Goal: Contribute content

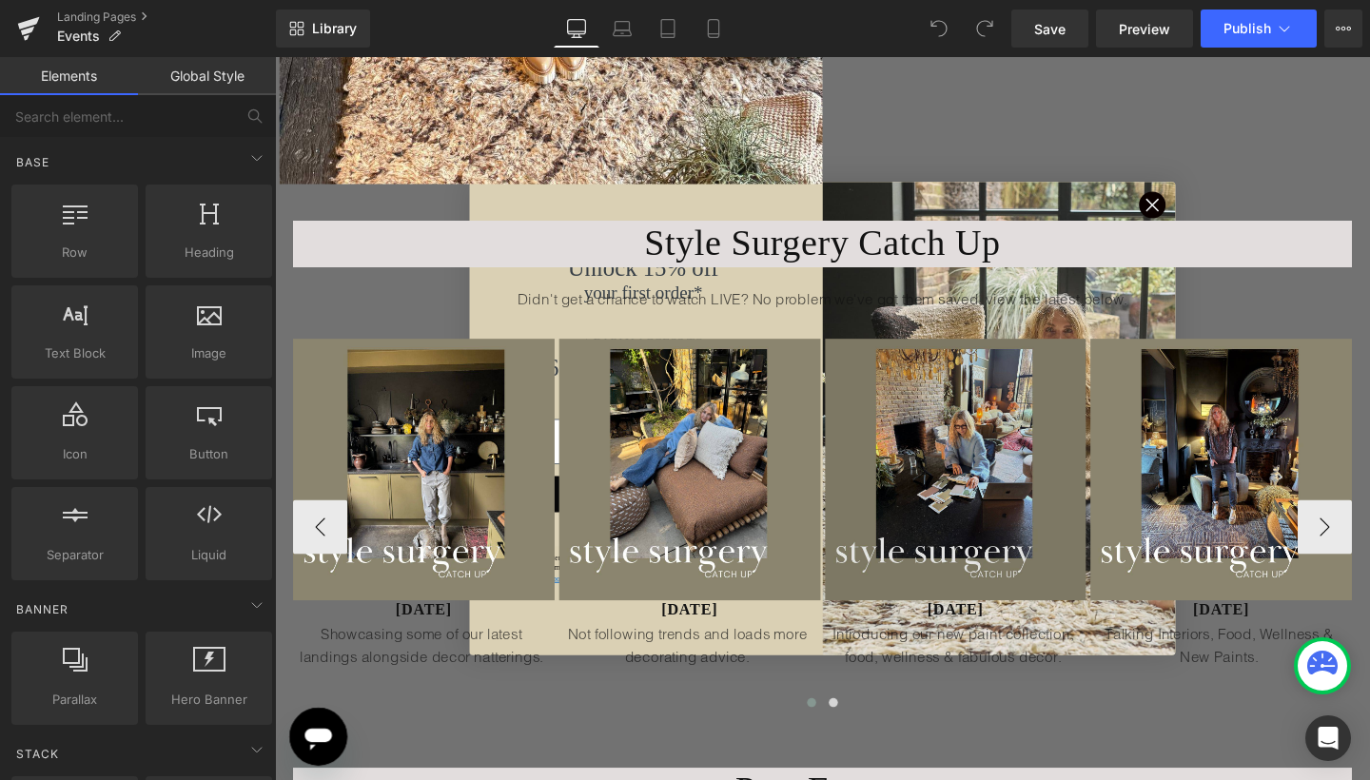
scroll to position [816, 0]
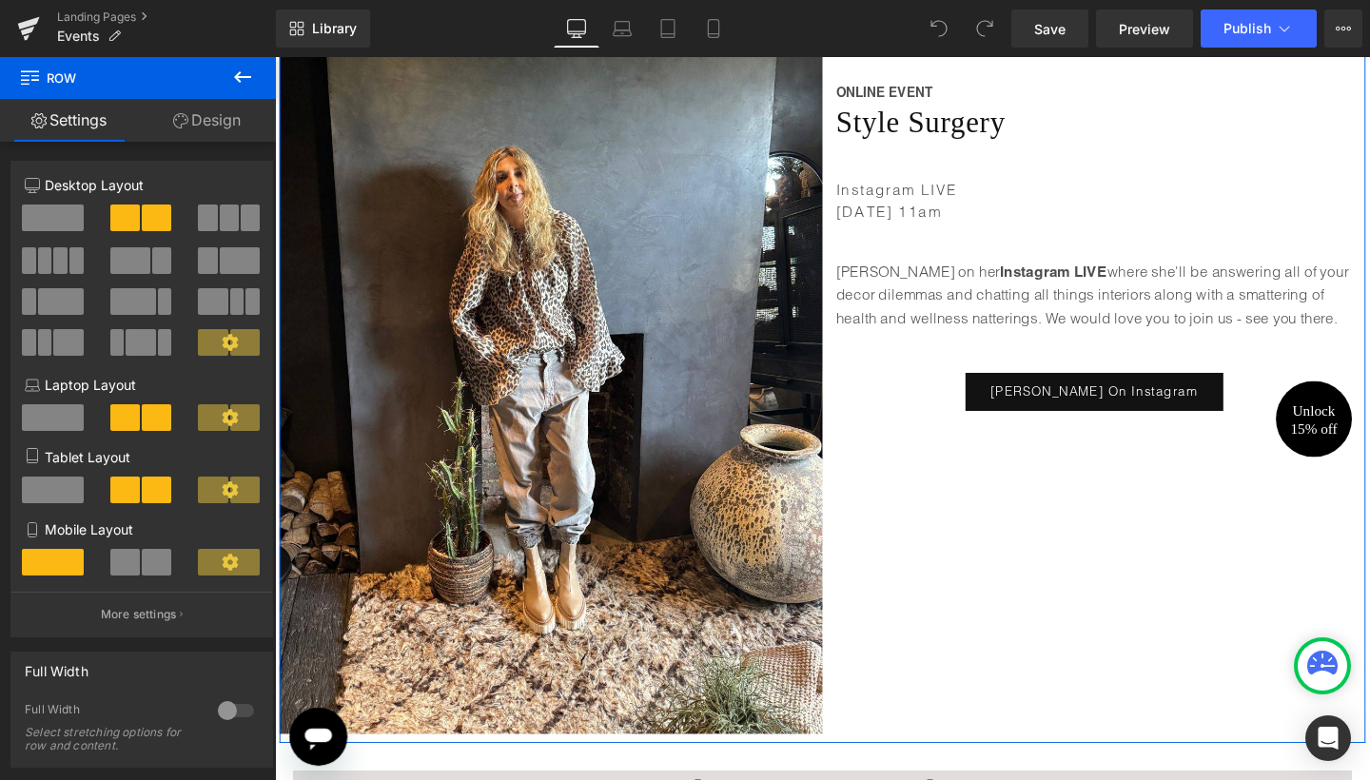
scroll to position [327, 0]
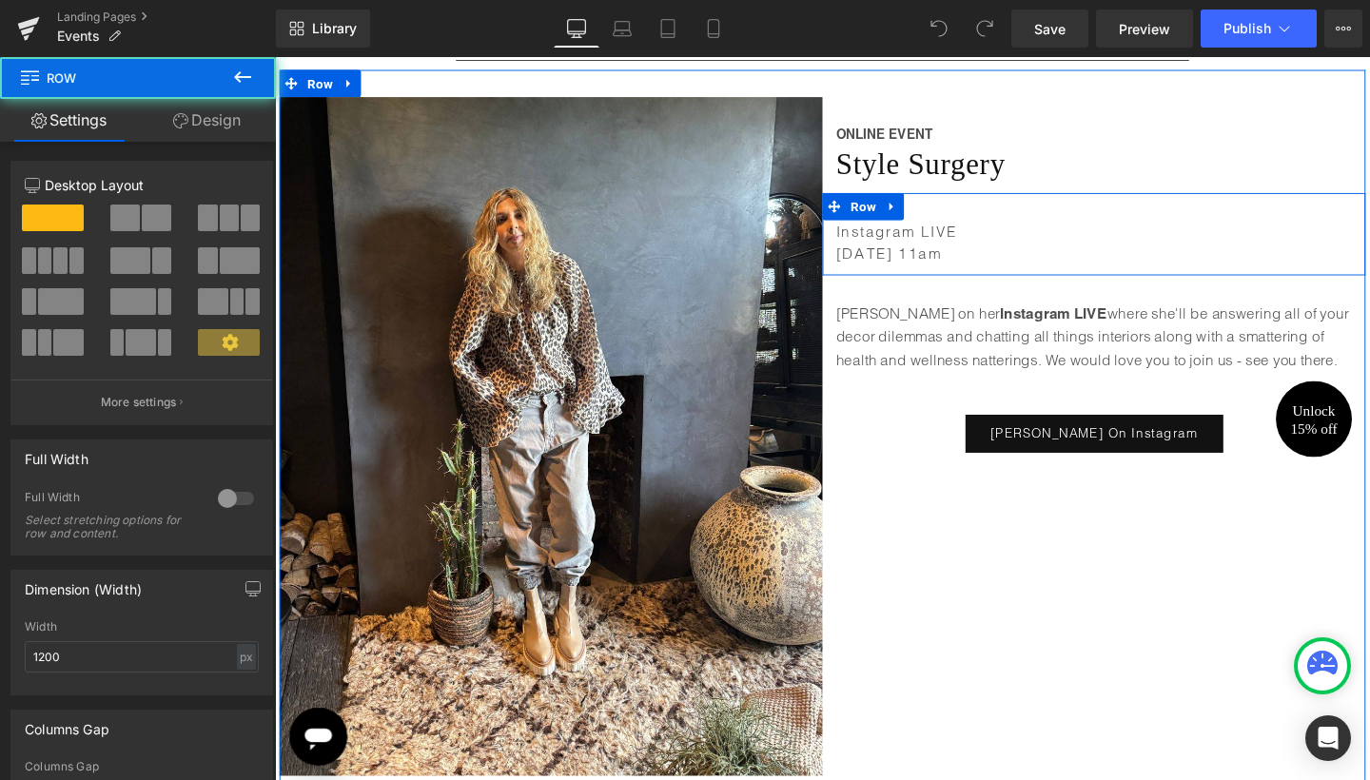
click at [946, 215] on div "Instagram LIVE [DATE] 11am Text [GEOGRAPHIC_DATA]" at bounding box center [1135, 243] width 571 height 87
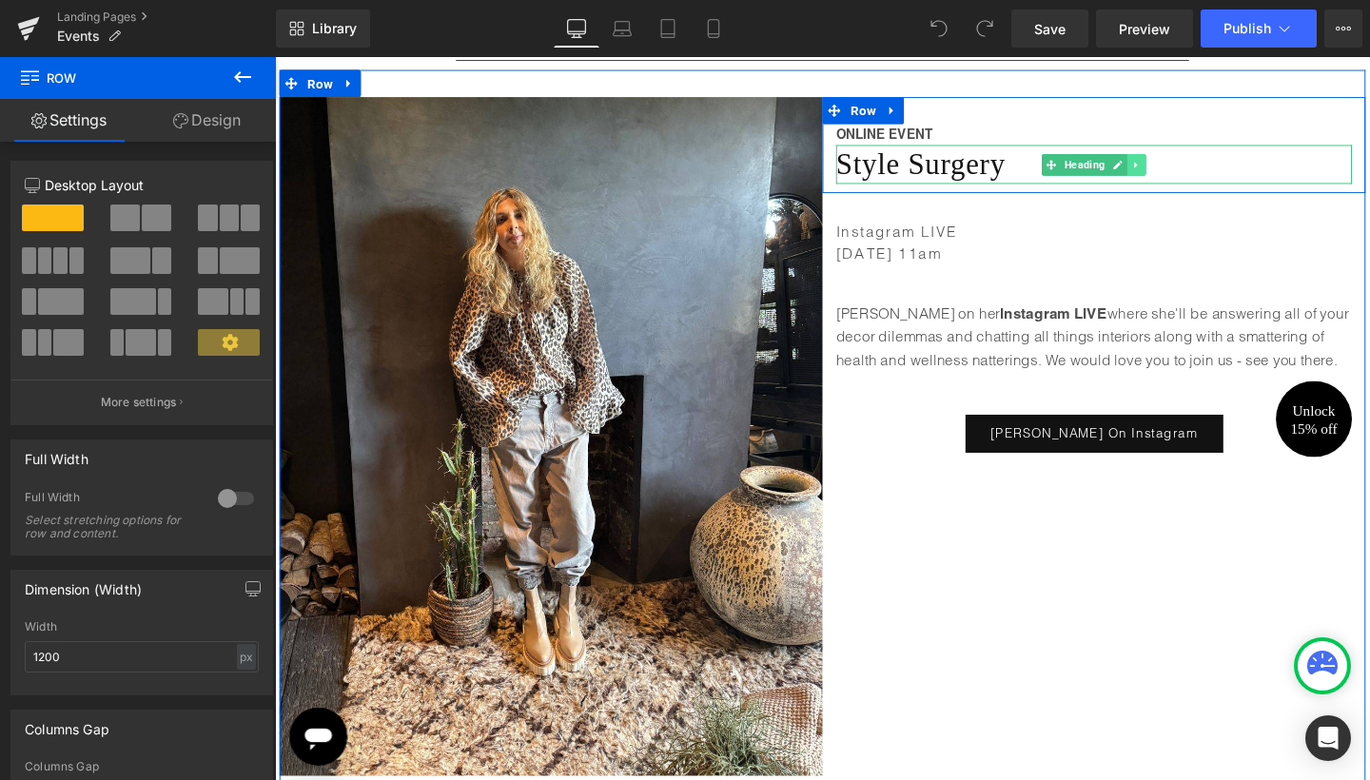
click at [1178, 168] on icon at bounding box center [1181, 170] width 10 height 11
click at [1170, 168] on icon at bounding box center [1170, 170] width 10 height 10
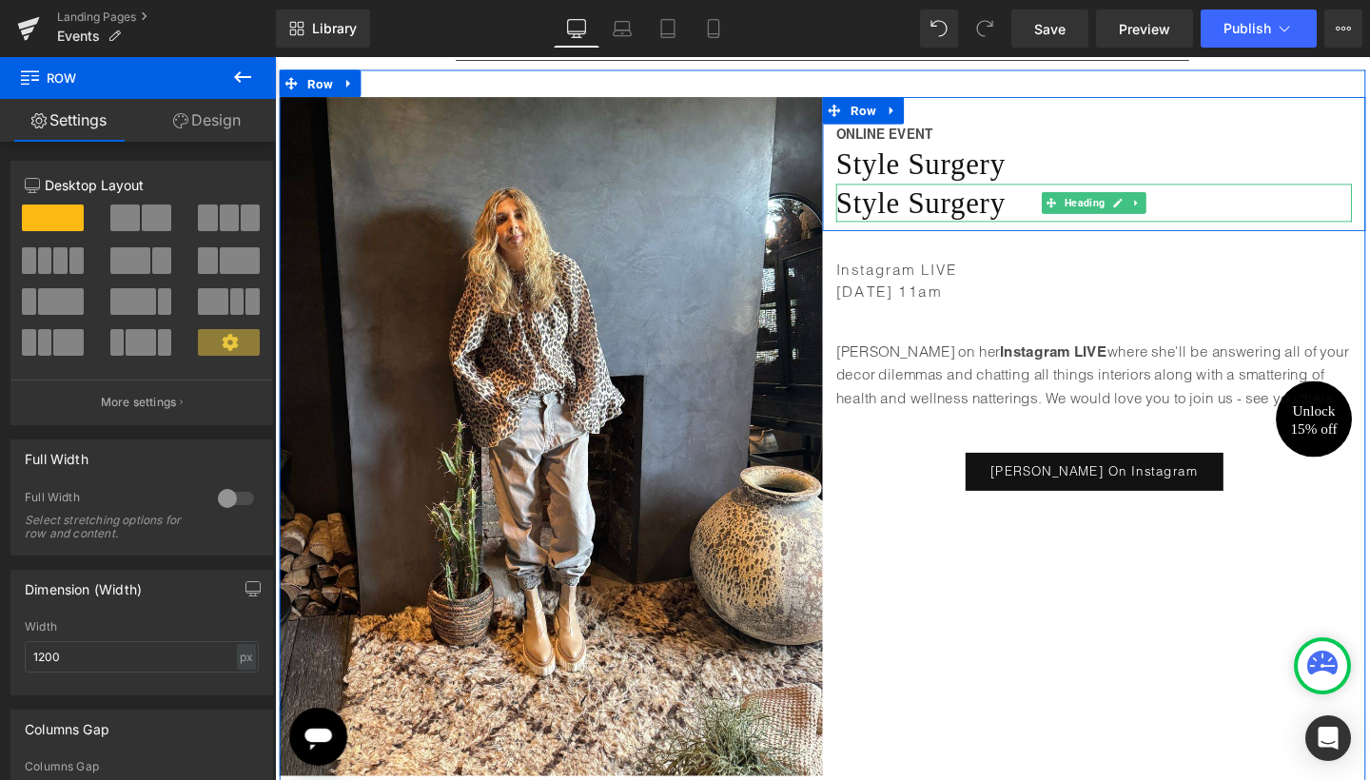
click at [1024, 216] on h2 "Style Surgery" at bounding box center [1136, 210] width 542 height 40
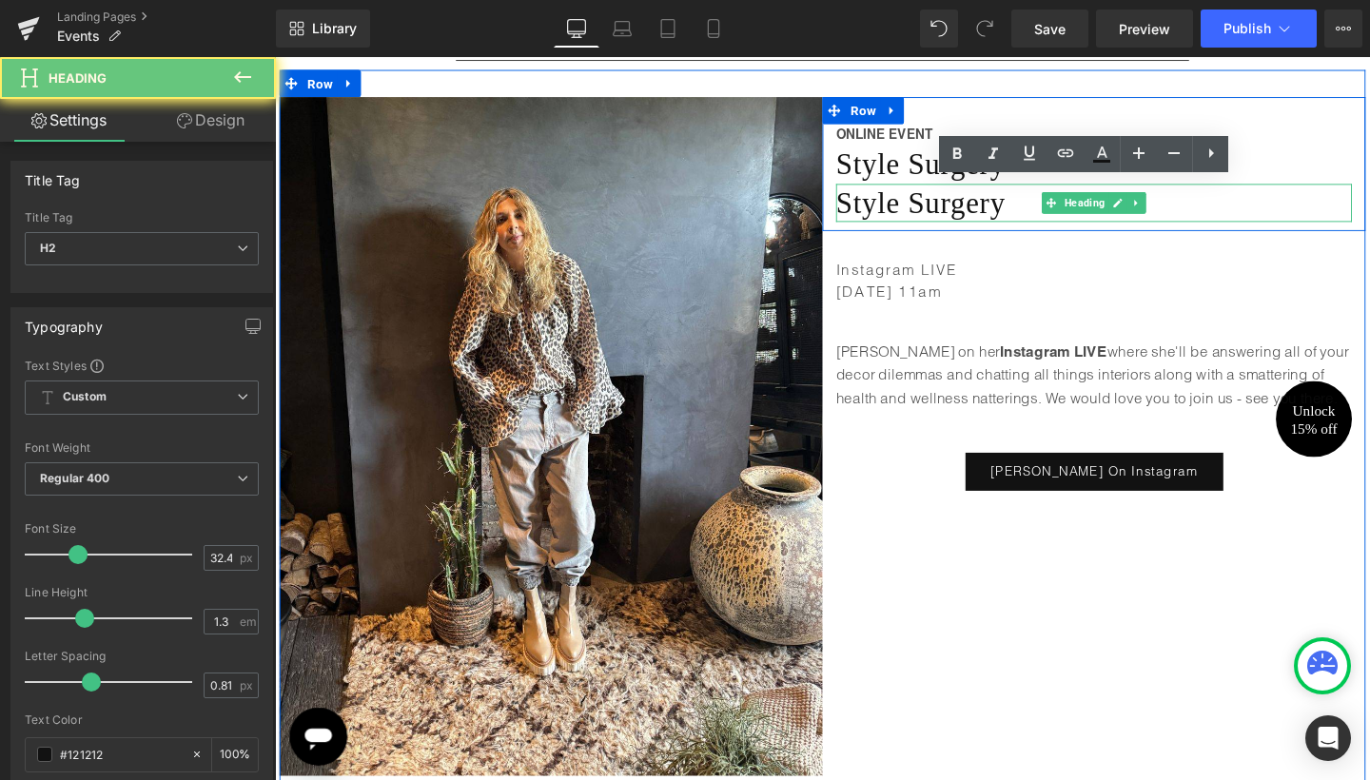
click at [1024, 216] on h2 "Style Surgery" at bounding box center [1136, 210] width 542 height 40
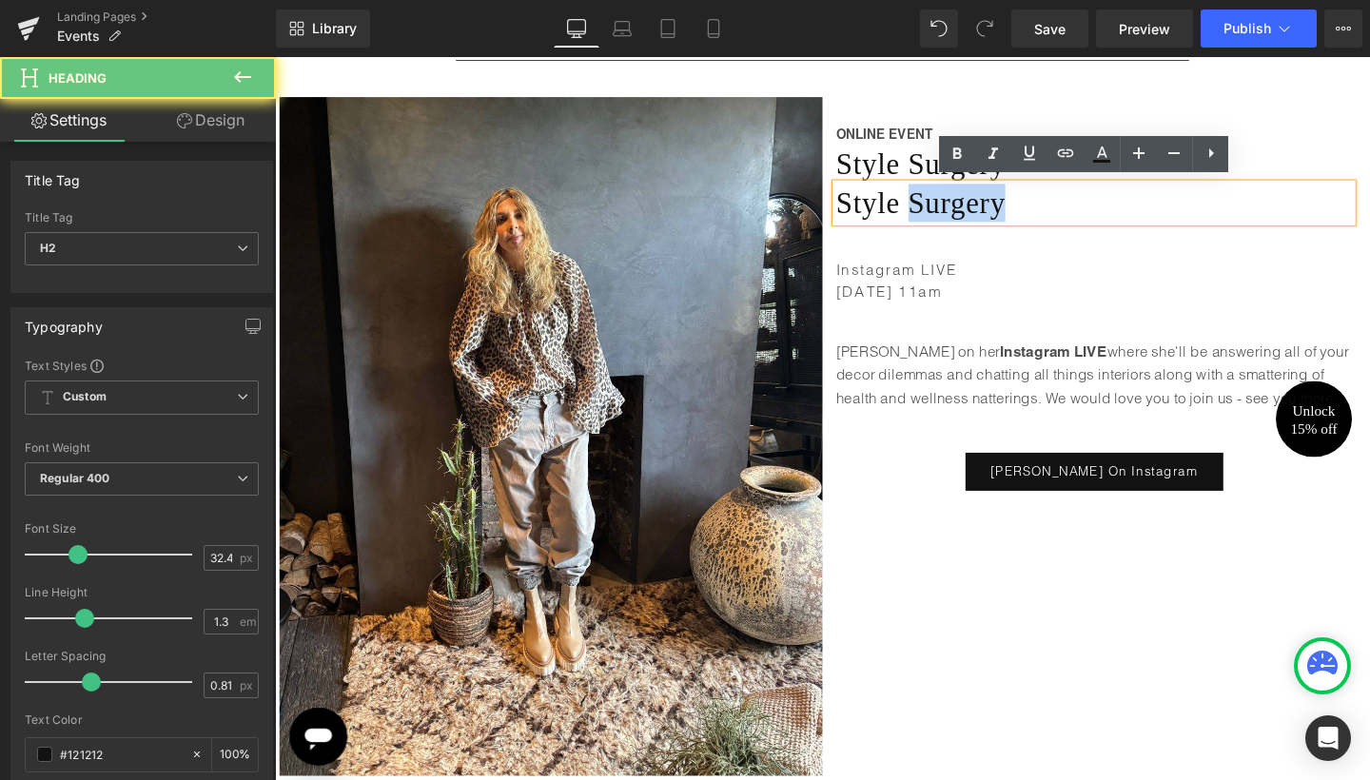
click at [1024, 216] on h2 "Style Surgery" at bounding box center [1136, 210] width 542 height 40
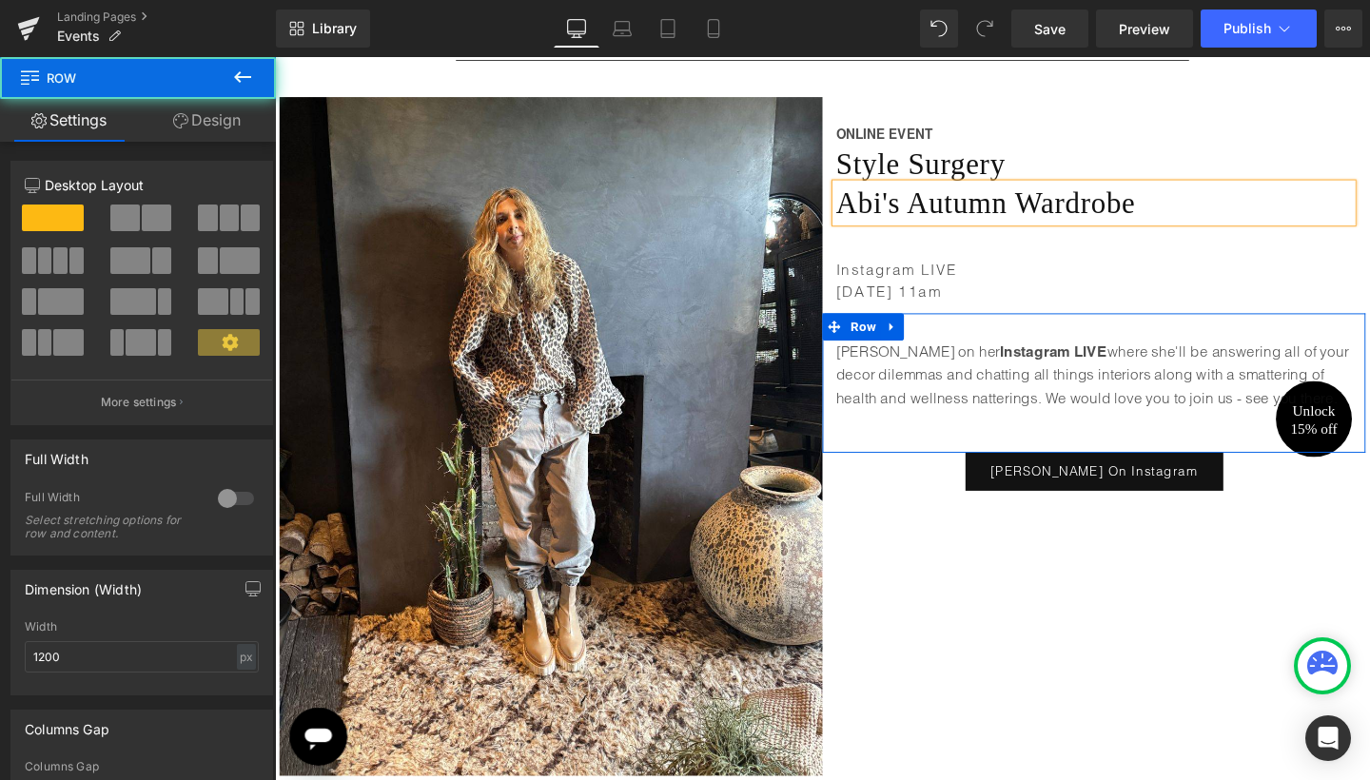
click at [916, 450] on div "Join [PERSON_NAME] on her Instagram LIVE where she'll be answering all of your …" at bounding box center [1135, 399] width 571 height 146
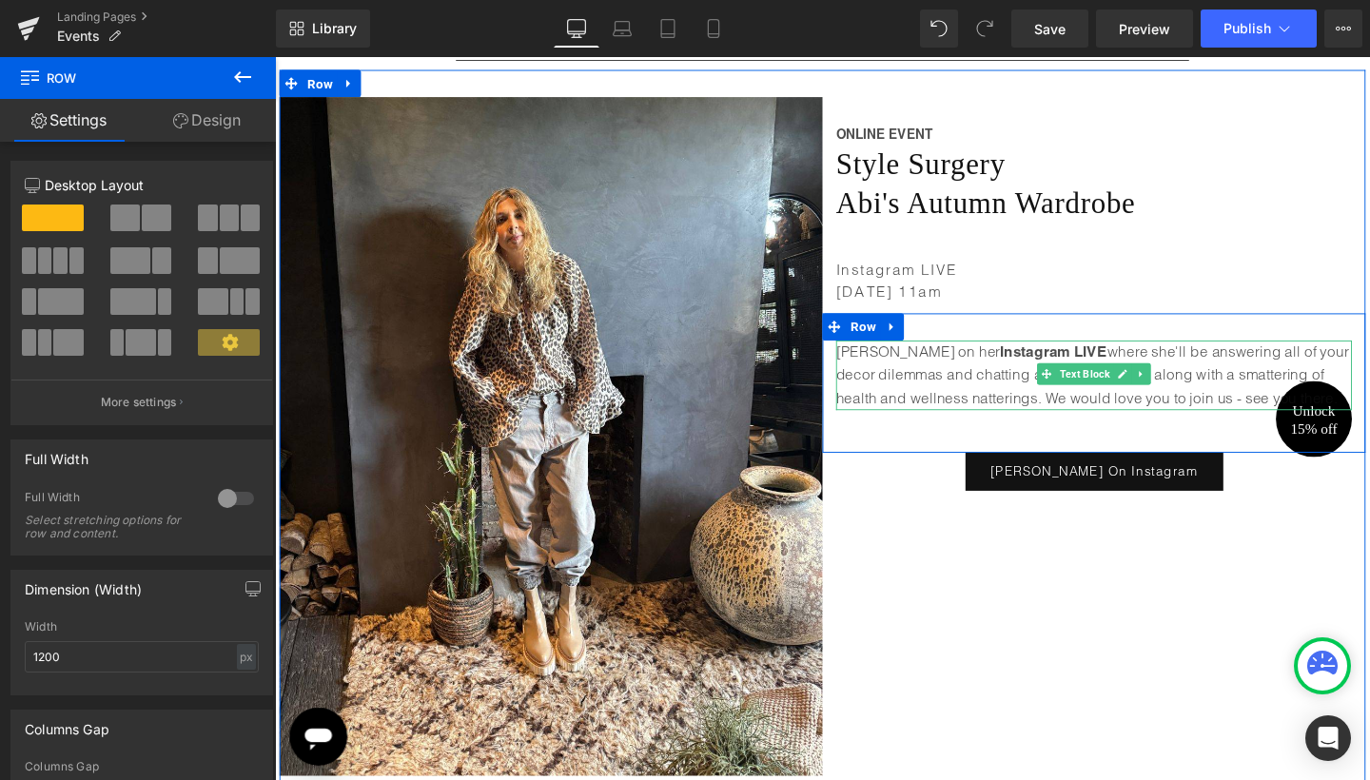
click at [945, 372] on p "Join [PERSON_NAME] on her Instagram LIVE where she'll be answering all of your …" at bounding box center [1136, 391] width 542 height 73
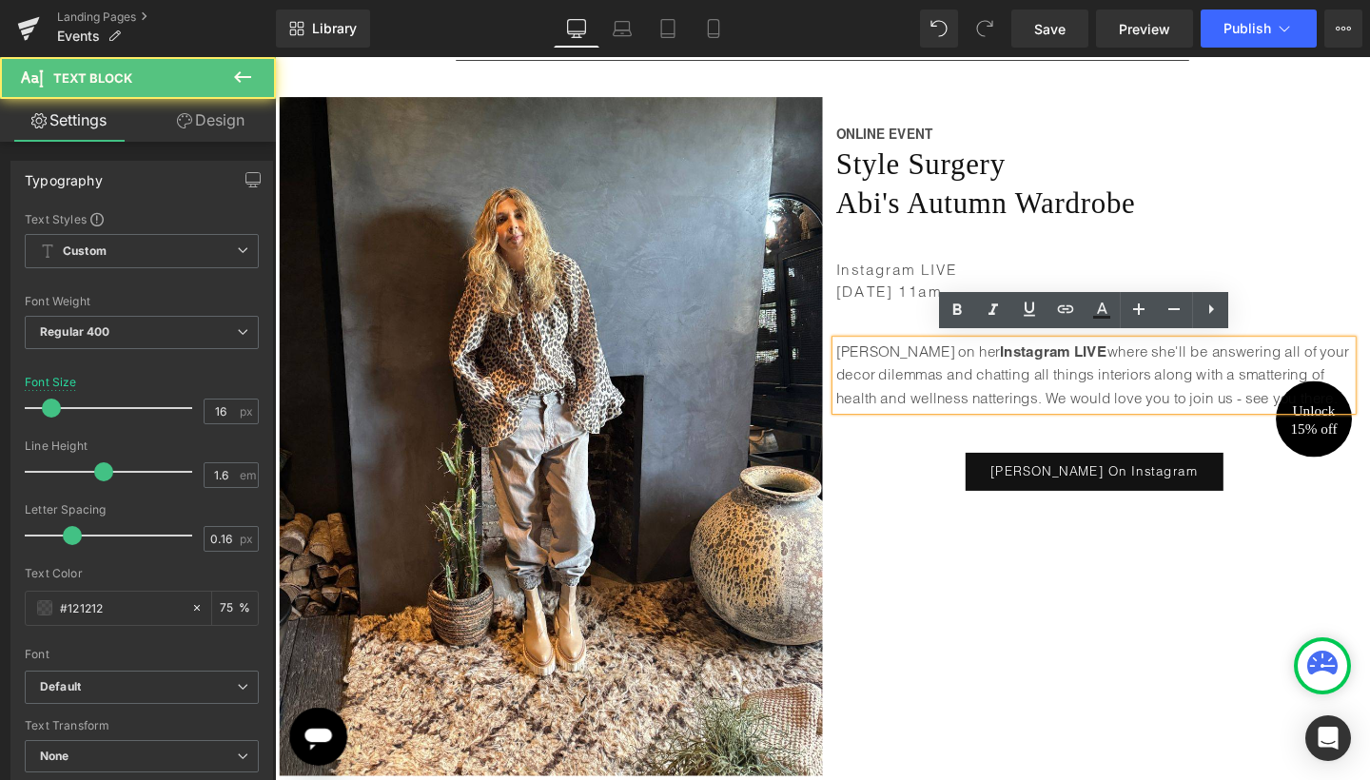
click at [945, 372] on p "Join [PERSON_NAME] on her Instagram LIVE where she'll be answering all of your …" at bounding box center [1136, 391] width 542 height 73
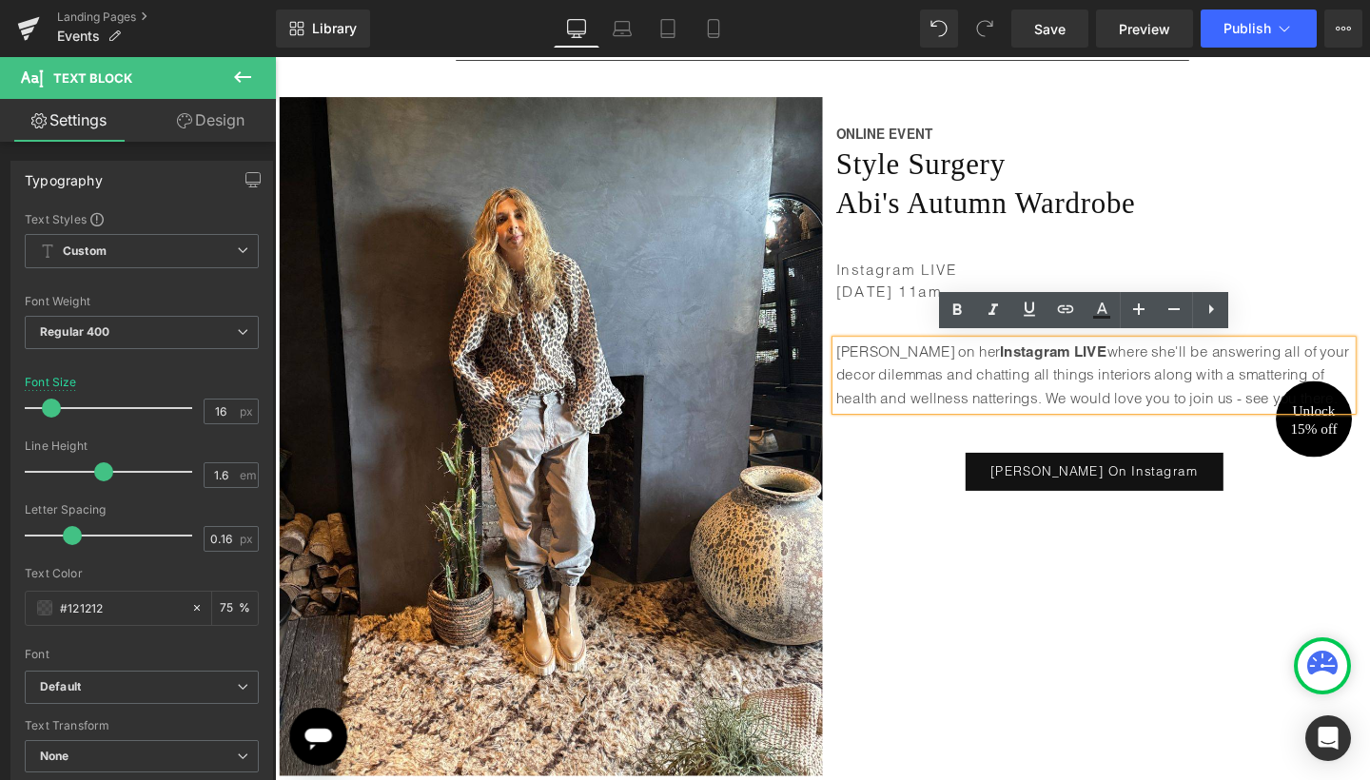
click at [992, 386] on p "Join [PERSON_NAME] on her Instagram LIVE where she'll be answering all of your …" at bounding box center [1136, 391] width 542 height 73
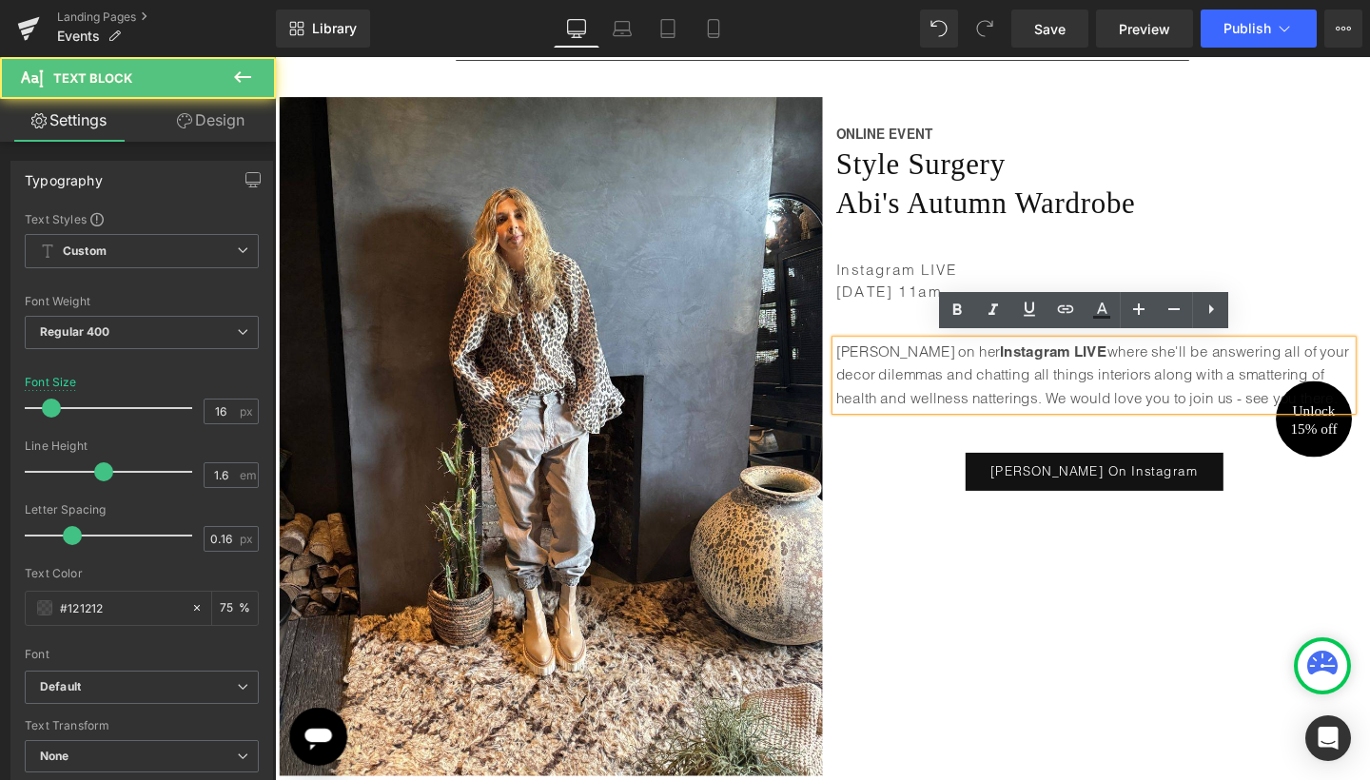
click at [992, 386] on p "Join [PERSON_NAME] on her Instagram LIVE where she'll be answering all of your …" at bounding box center [1136, 391] width 542 height 73
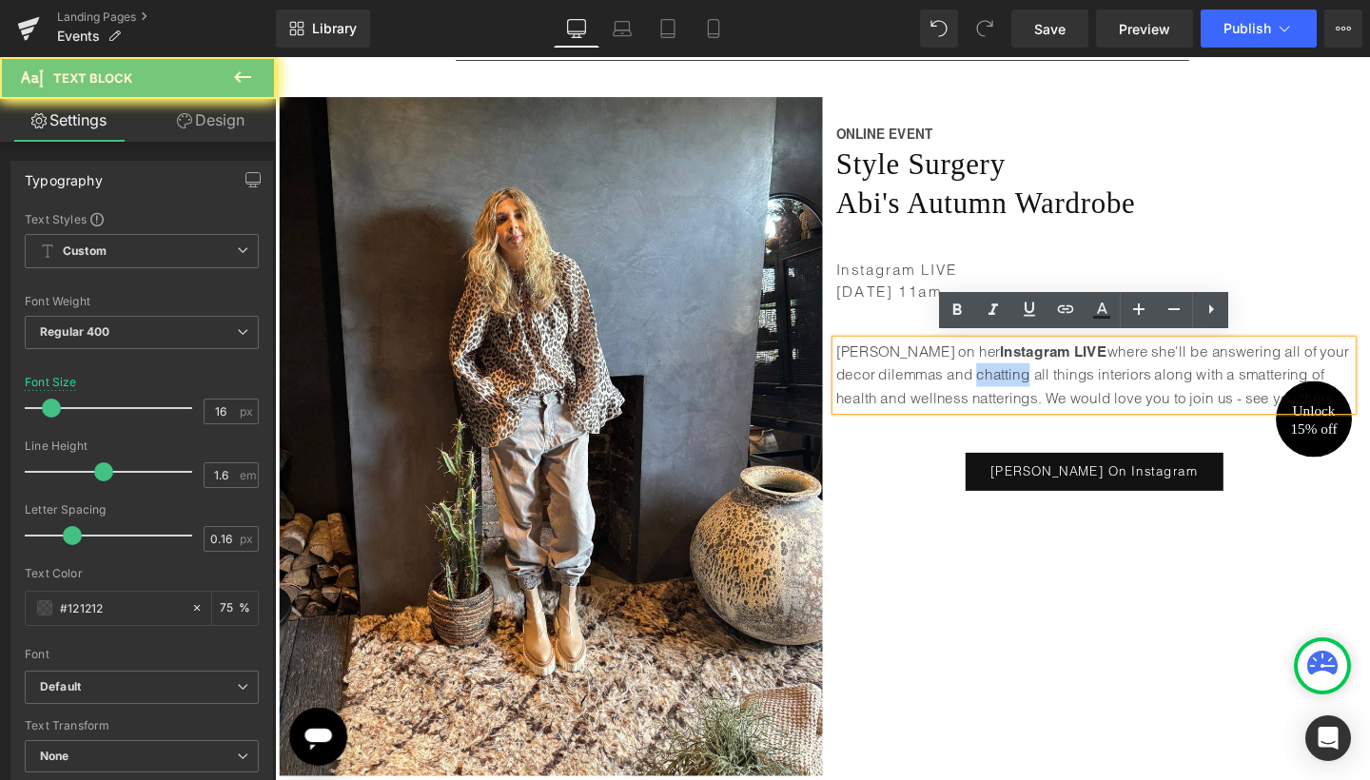
click at [992, 386] on p "Join [PERSON_NAME] on her Instagram LIVE where she'll be answering all of your …" at bounding box center [1136, 391] width 542 height 73
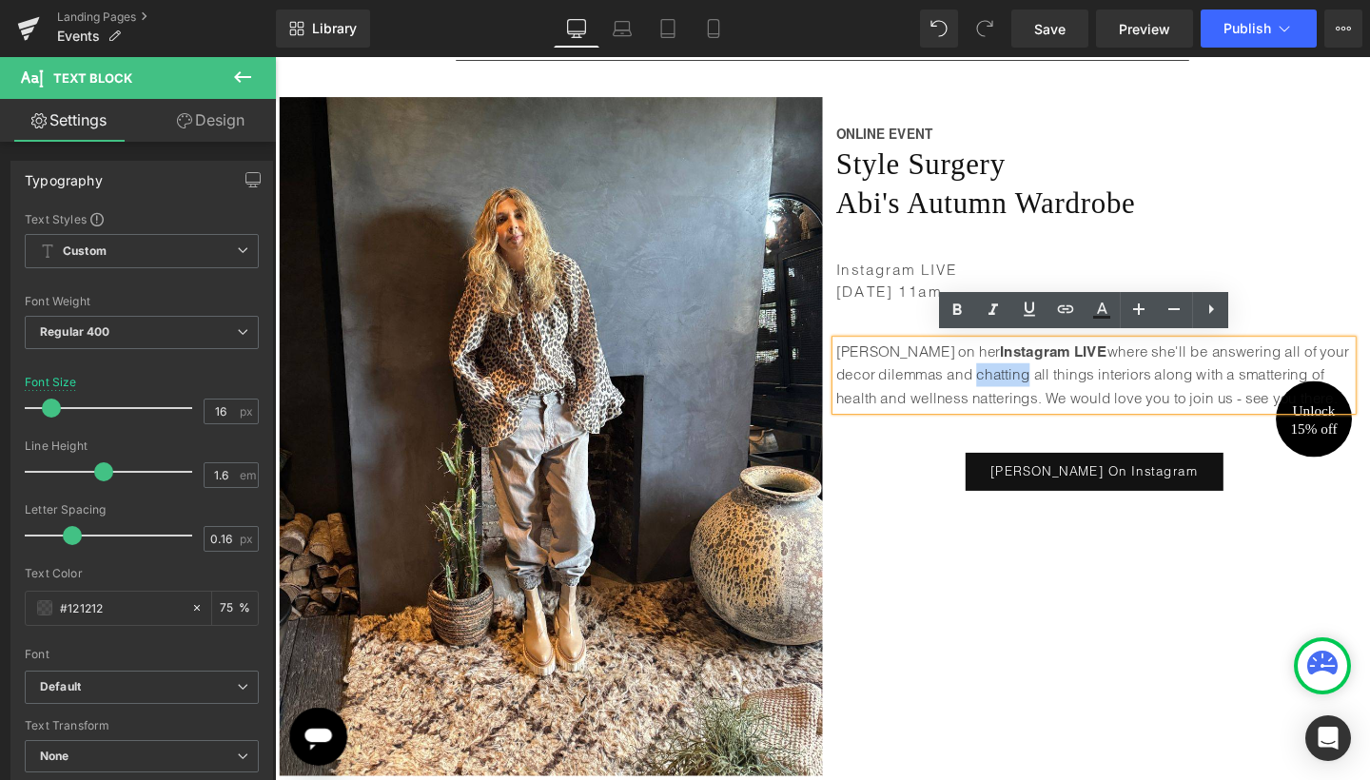
click at [1041, 376] on p "Join [PERSON_NAME] on her Instagram LIVE where she'll be answering all of your …" at bounding box center [1136, 391] width 542 height 73
click at [1194, 362] on p "Join [PERSON_NAME] on her Instagram LIVE where she'll be answering all of your …" at bounding box center [1136, 391] width 542 height 73
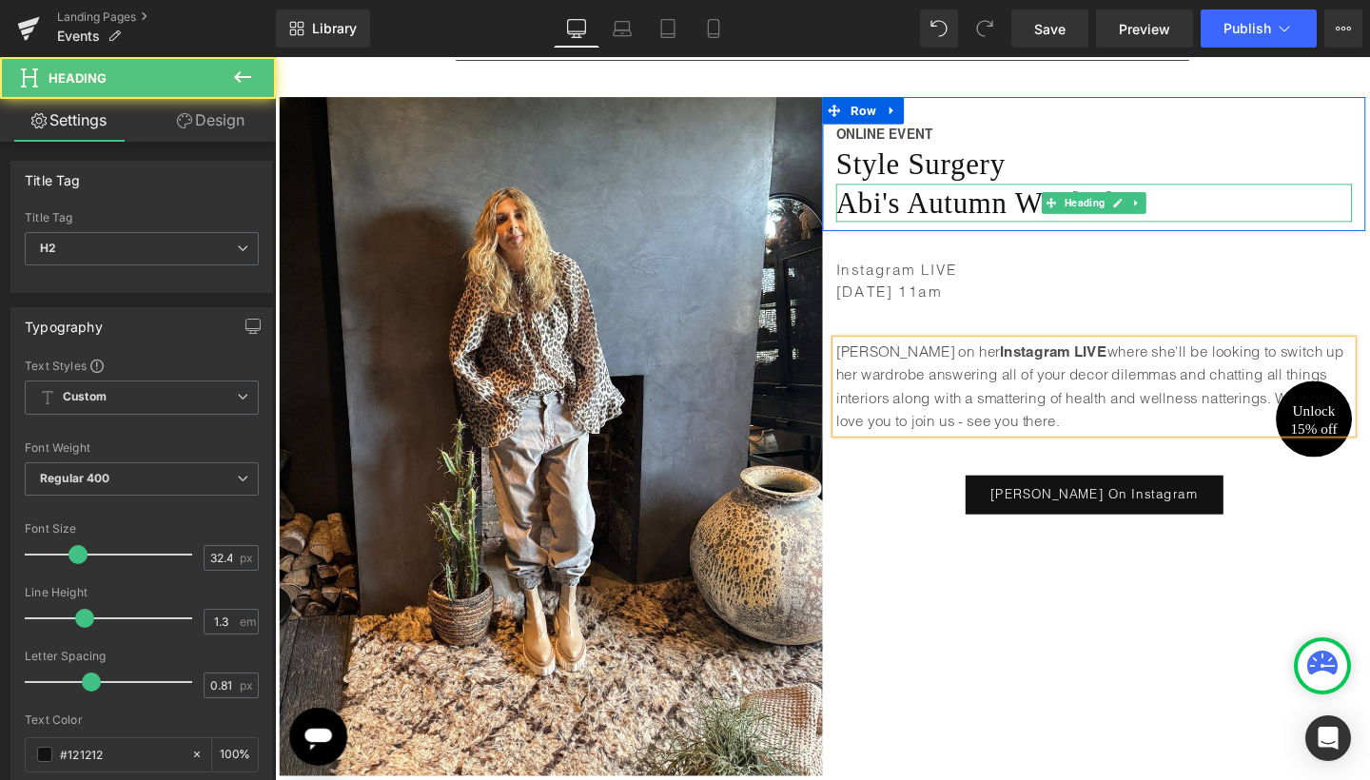
click at [1210, 209] on h2 "Abi's Autumn Wardrobe" at bounding box center [1136, 210] width 542 height 40
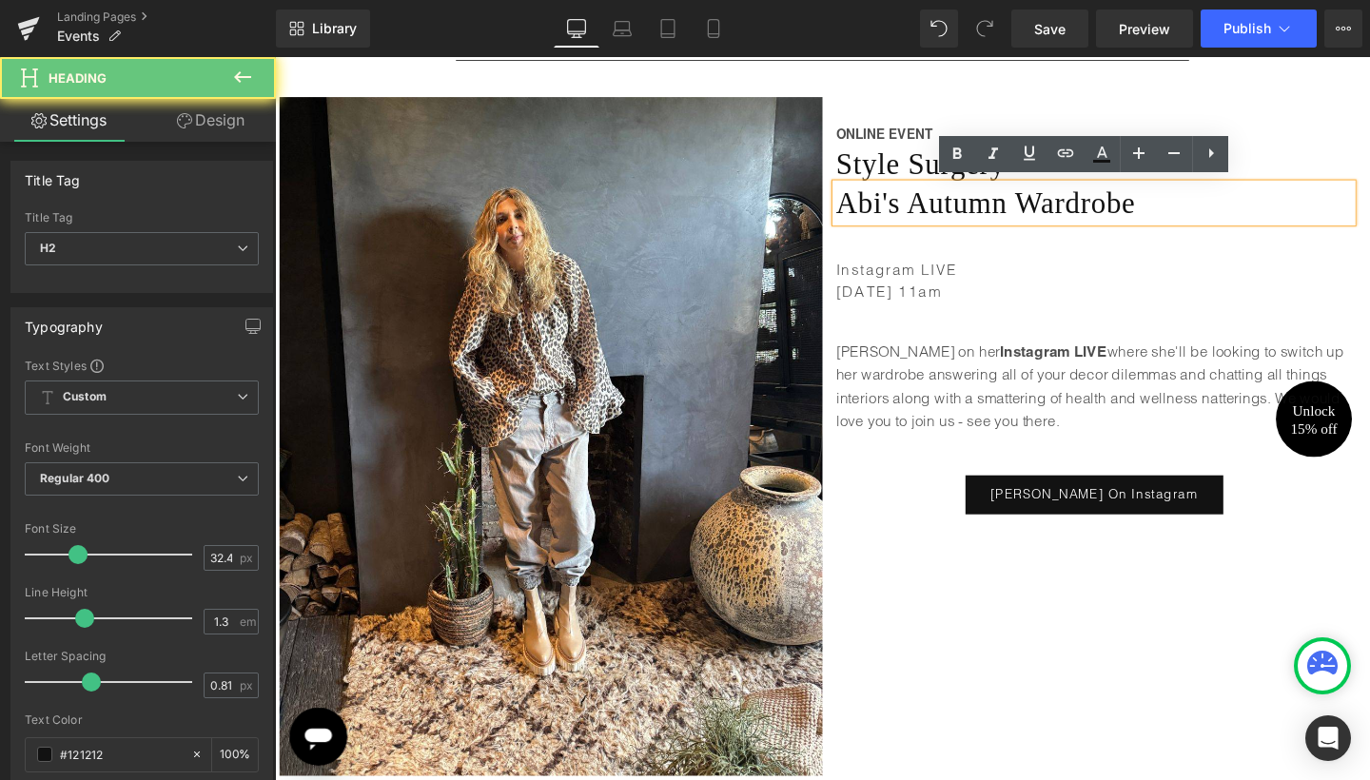
click at [1175, 208] on h2 "Abi's Autumn Wardrobe" at bounding box center [1136, 210] width 542 height 40
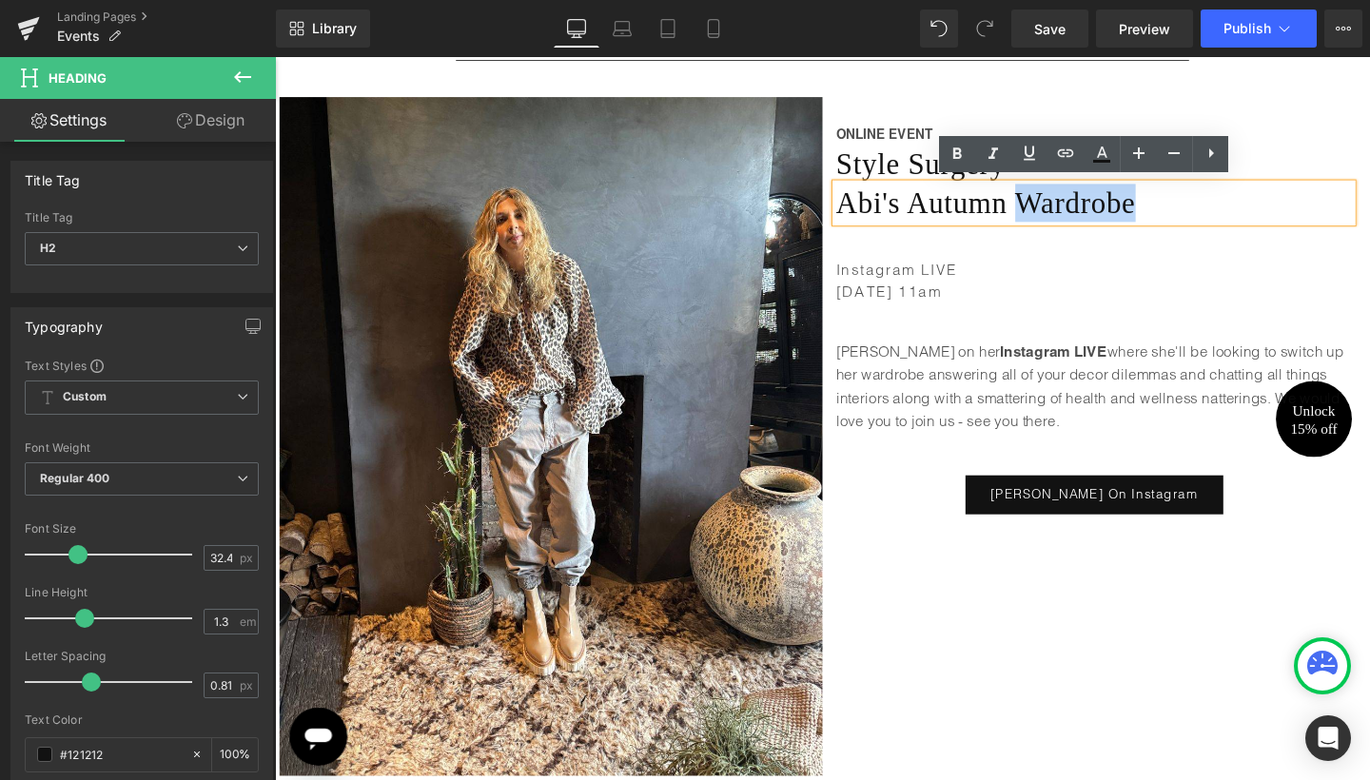
click at [1175, 208] on h2 "Abi's Autumn Wardrobe" at bounding box center [1136, 210] width 542 height 40
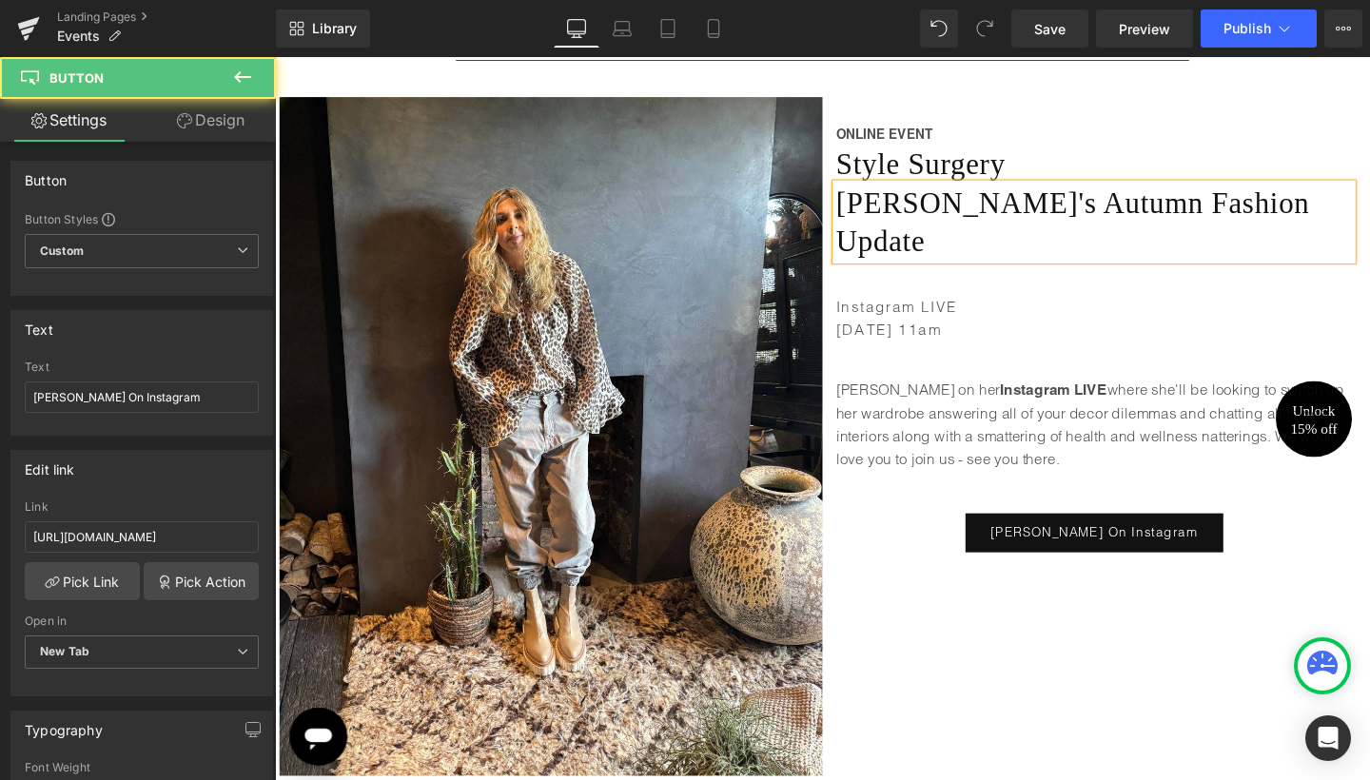
click at [921, 536] on div "[PERSON_NAME] On Instagram" at bounding box center [1135, 556] width 571 height 41
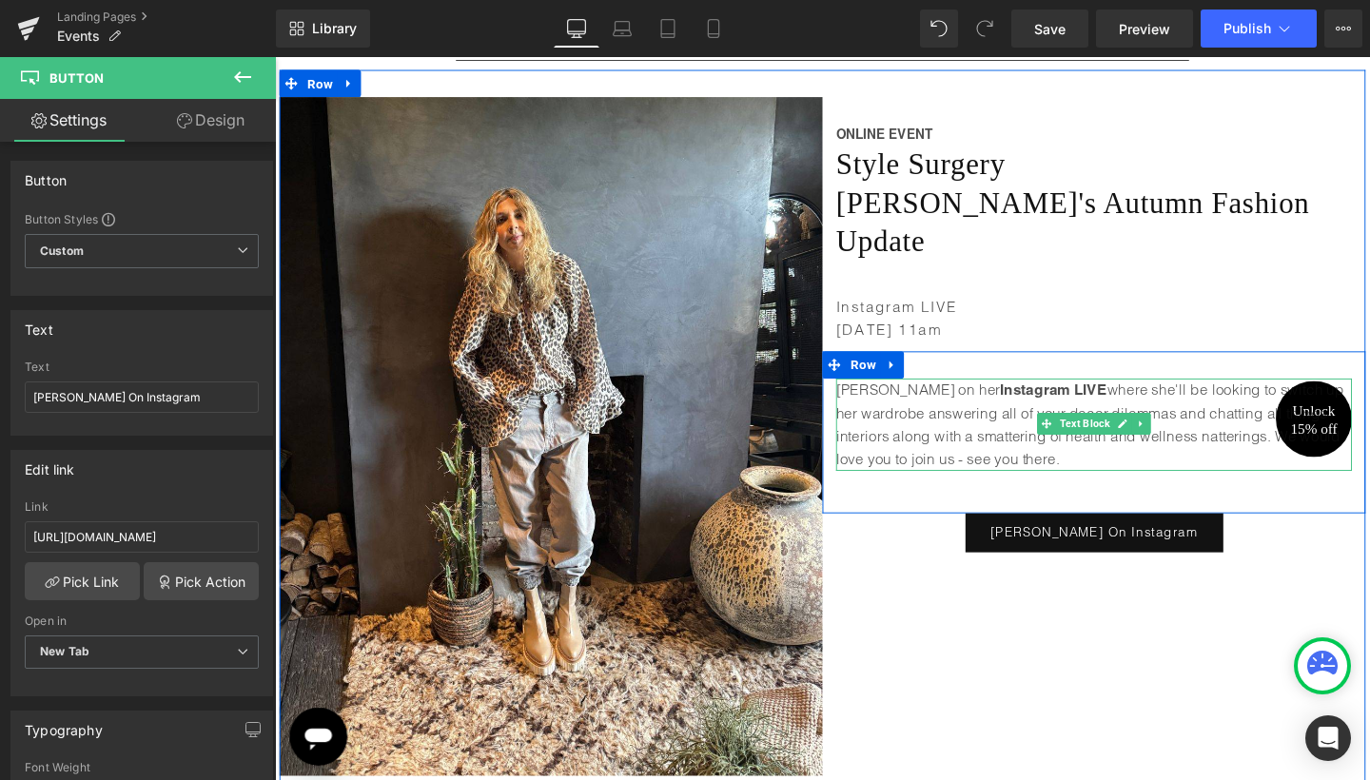
click at [941, 395] on p "Join [PERSON_NAME] on her Instagram LIVE where she'll be looking to switch up h…" at bounding box center [1136, 443] width 542 height 97
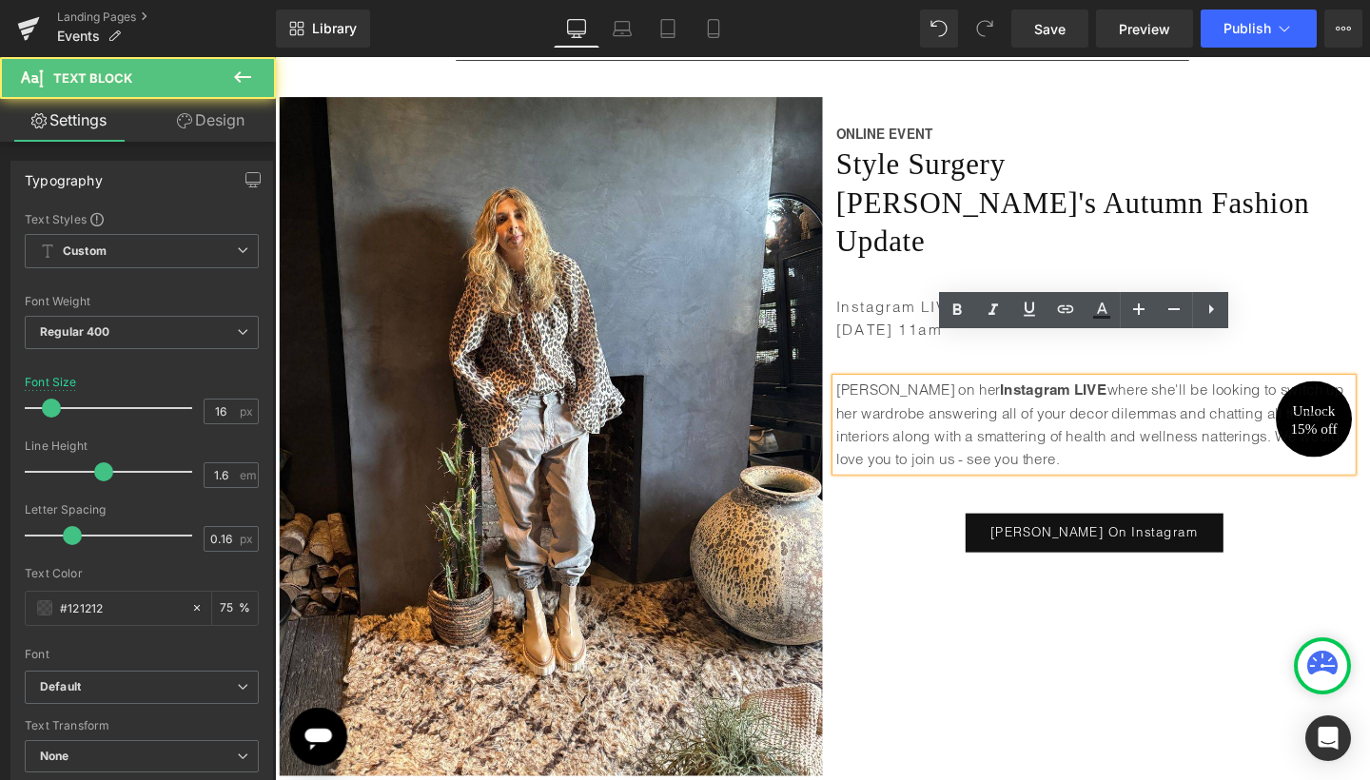
click at [941, 395] on p "Join [PERSON_NAME] on her Instagram LIVE where she'll be looking to switch up h…" at bounding box center [1136, 443] width 542 height 97
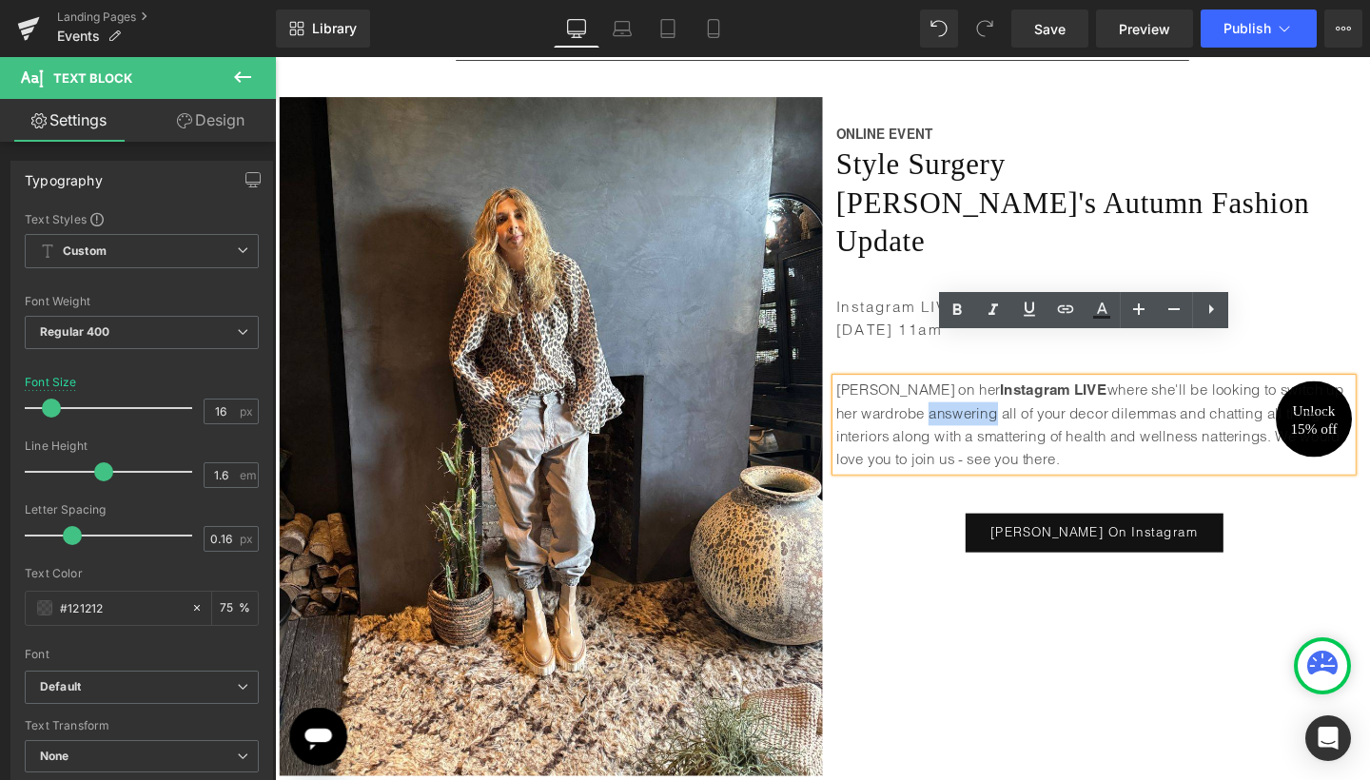
click at [865, 395] on p "Join [PERSON_NAME] on her Instagram LIVE where she'll be looking to switch up h…" at bounding box center [1136, 443] width 542 height 97
click at [931, 395] on p "Join [PERSON_NAME] on her Instagram LIVE where she'll be looking to switch up h…" at bounding box center [1136, 443] width 542 height 97
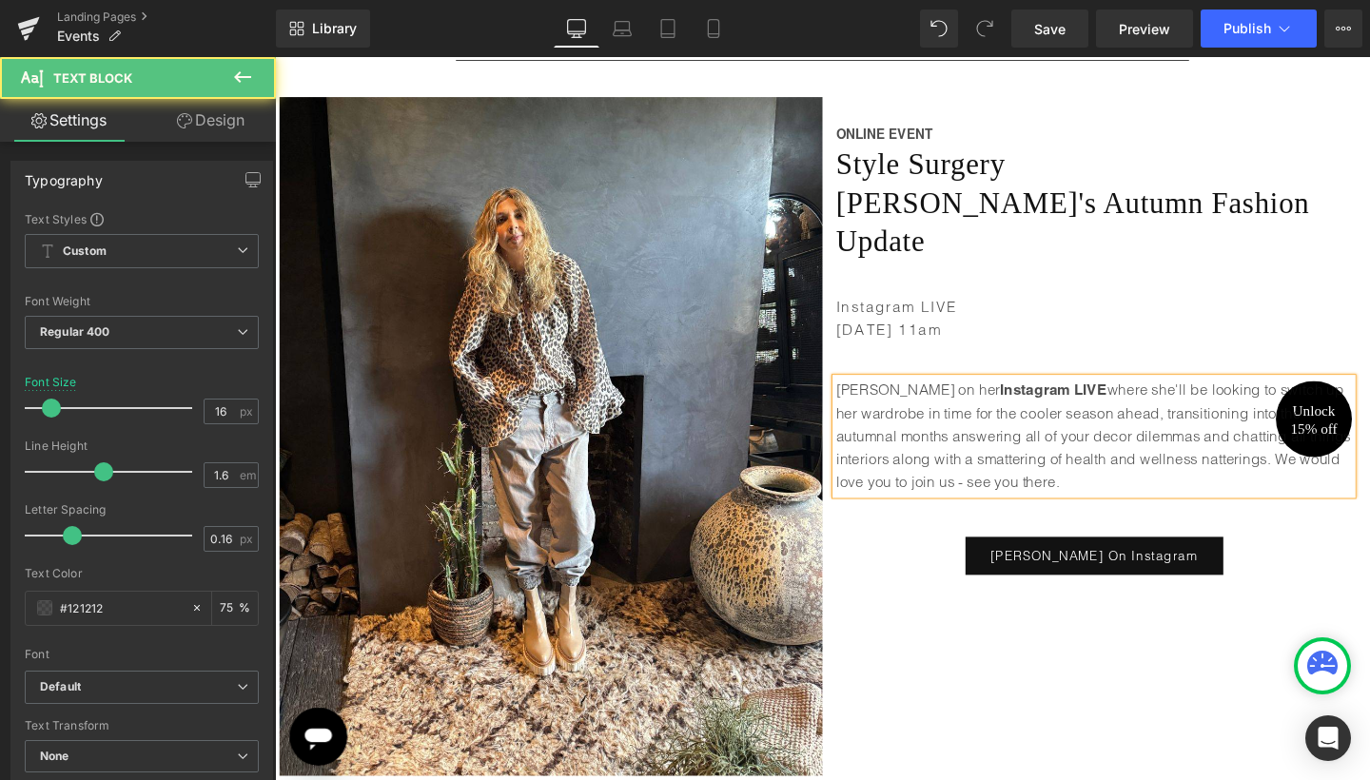
click at [964, 395] on p "Join [PERSON_NAME] on her Instagram LIVE where she'll be looking to switch up h…" at bounding box center [1136, 456] width 542 height 122
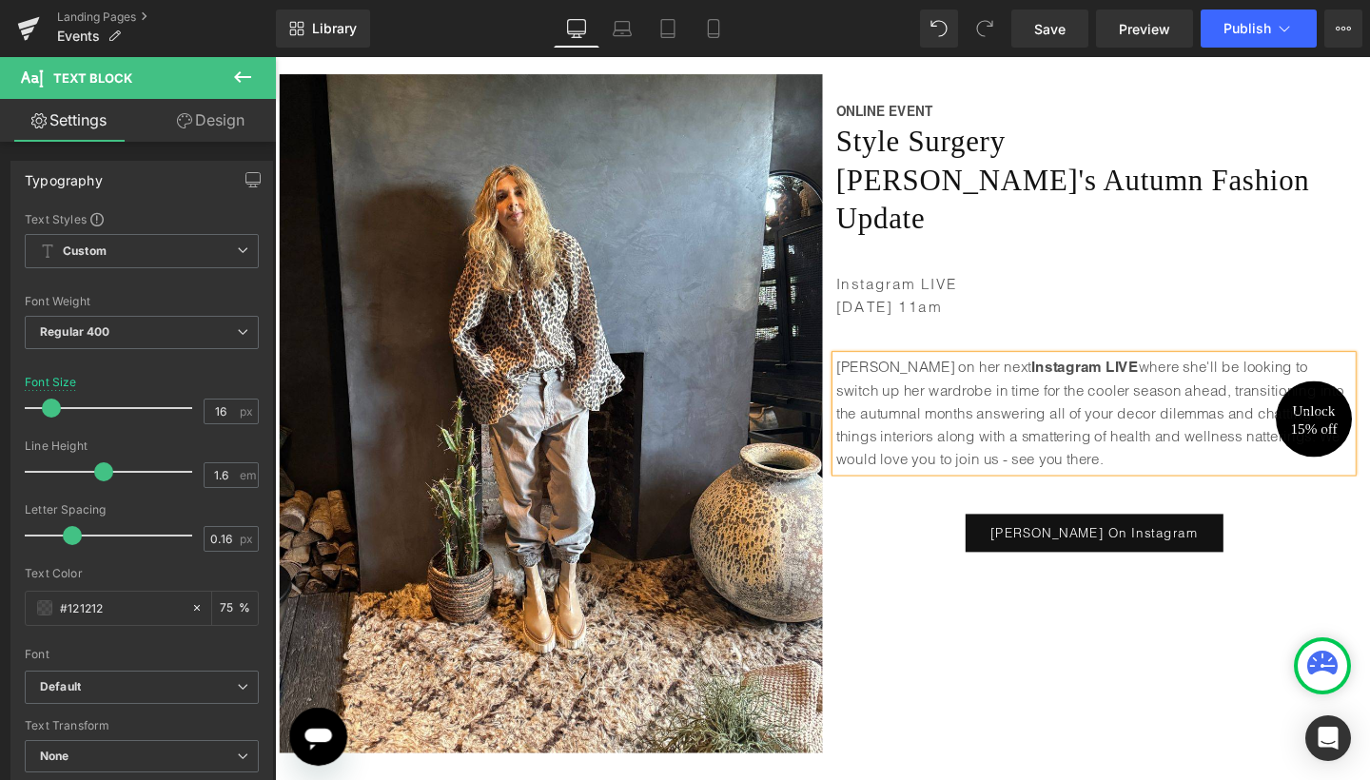
scroll to position [354, 0]
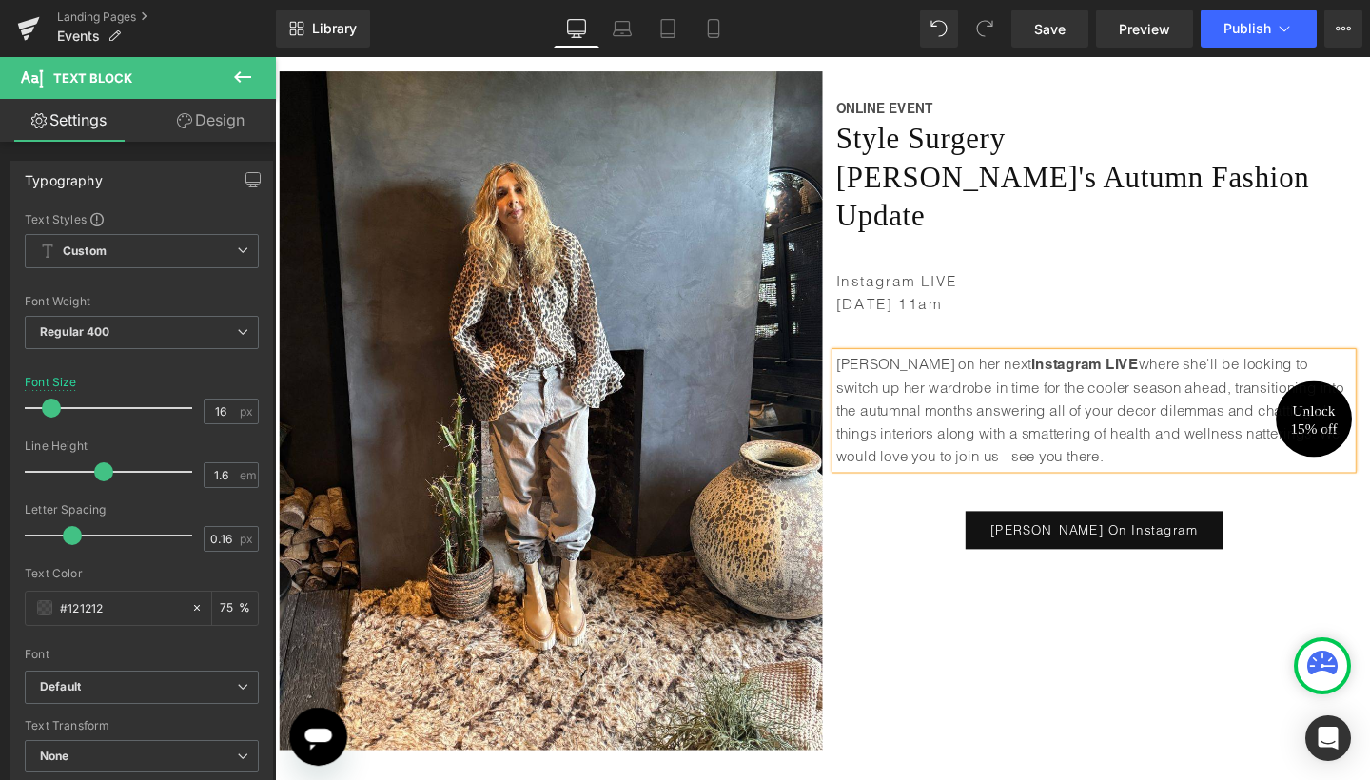
click at [919, 380] on p "[PERSON_NAME] on her next Instagram LIVE where she'll be looking to switch up h…" at bounding box center [1136, 429] width 542 height 122
click at [1181, 368] on p "[PERSON_NAME] on her next Instagram LIVE where she'll be looking to switch up h…" at bounding box center [1136, 429] width 542 height 122
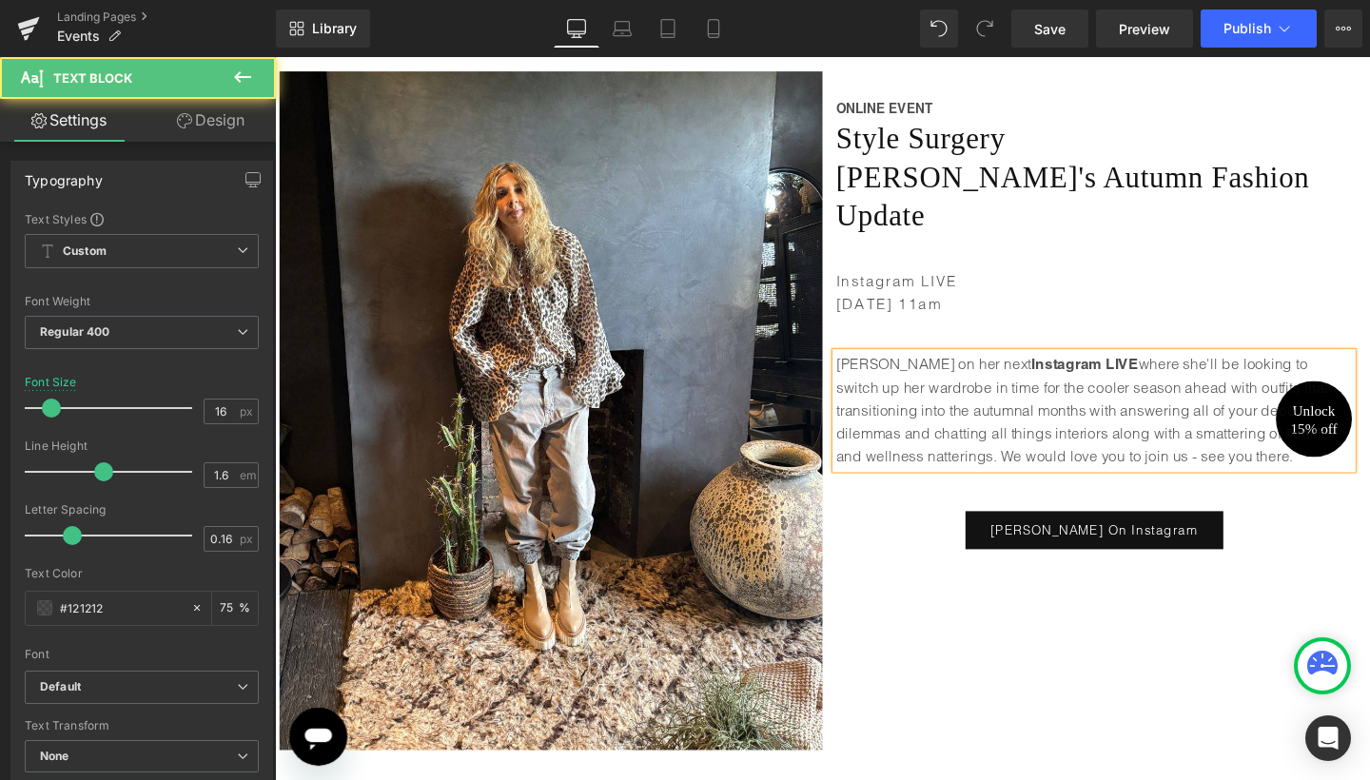
click at [1322, 368] on p "[PERSON_NAME] on her next Instagram LIVE where she'll be looking to switch up h…" at bounding box center [1136, 429] width 542 height 122
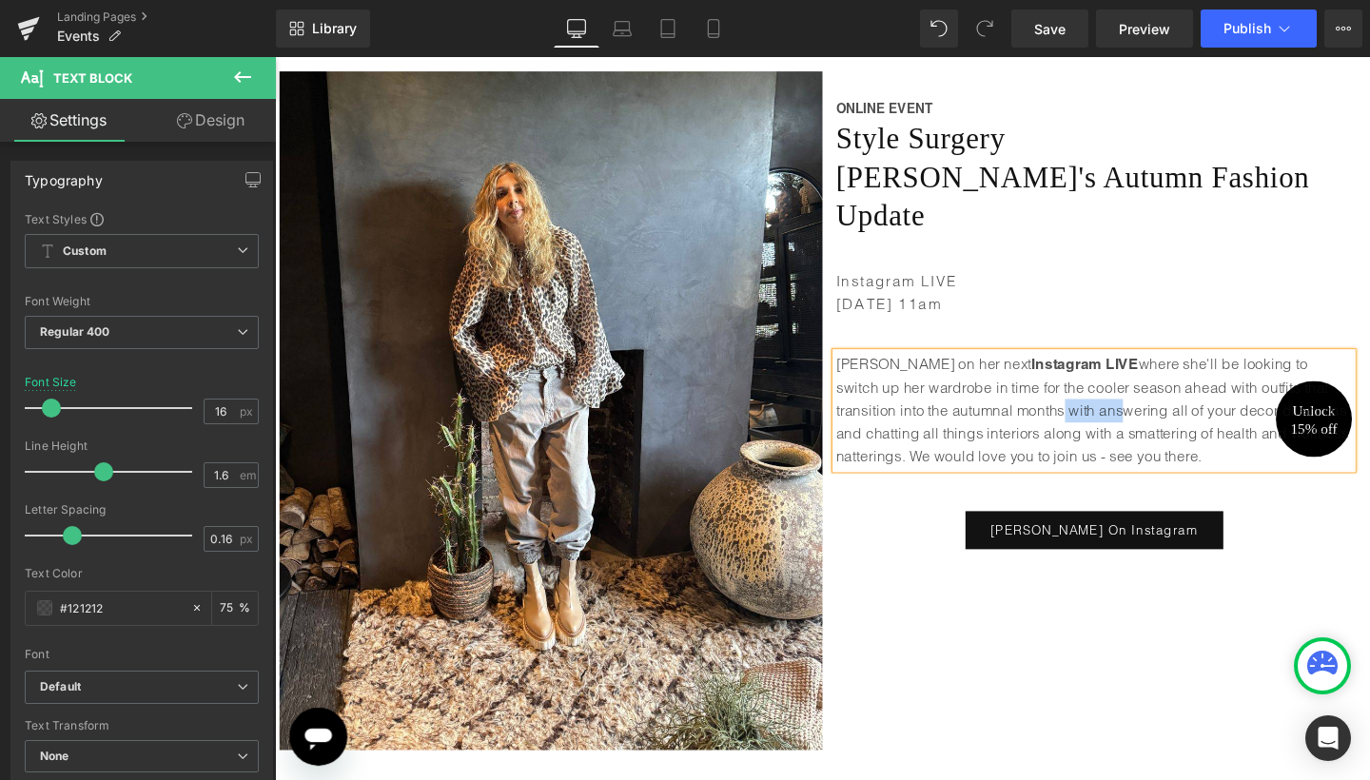
drag, startPoint x: 1005, startPoint y: 384, endPoint x: 1068, endPoint y: 387, distance: 62.8
click at [1068, 387] on p "[PERSON_NAME] on her next Instagram LIVE where she'll be looking to switch up h…" at bounding box center [1136, 429] width 542 height 122
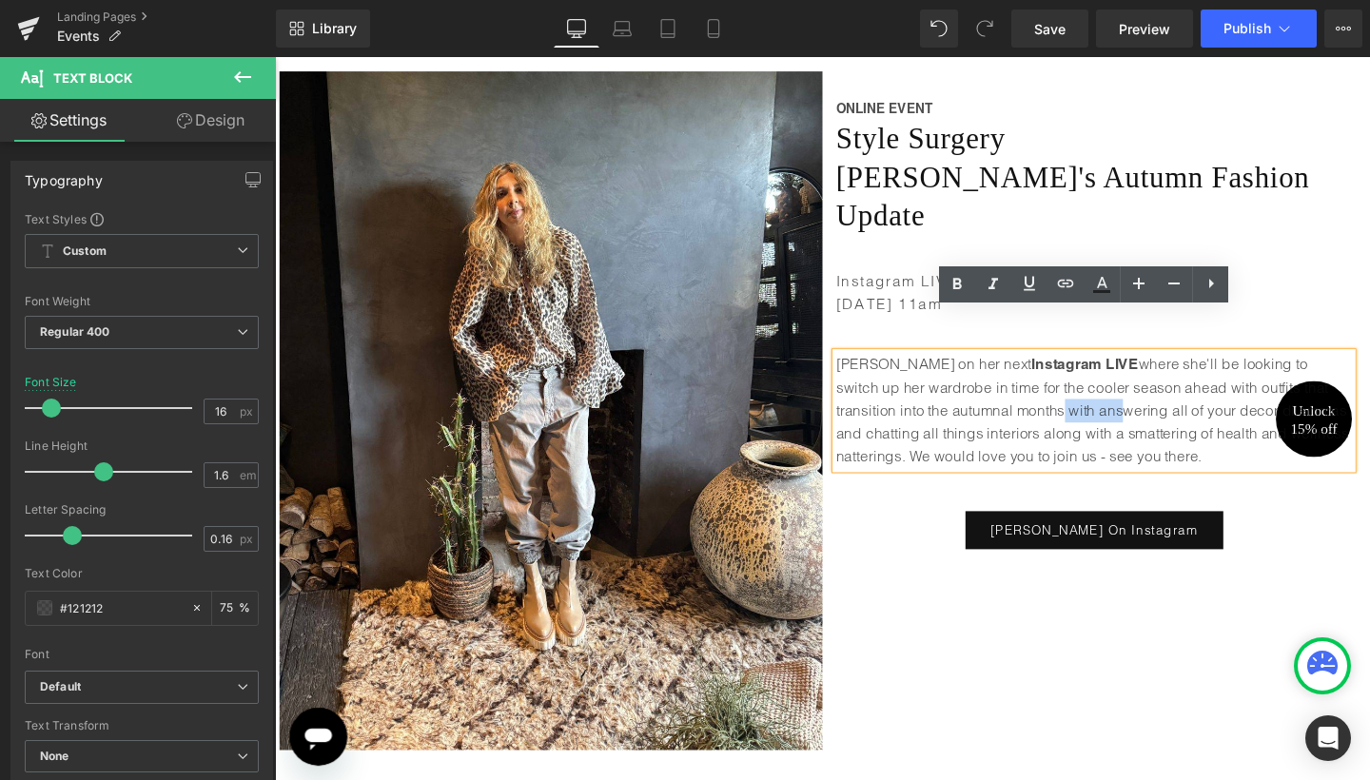
click at [1068, 387] on p "[PERSON_NAME] on her next Instagram LIVE where she'll be looking to switch up h…" at bounding box center [1136, 429] width 542 height 122
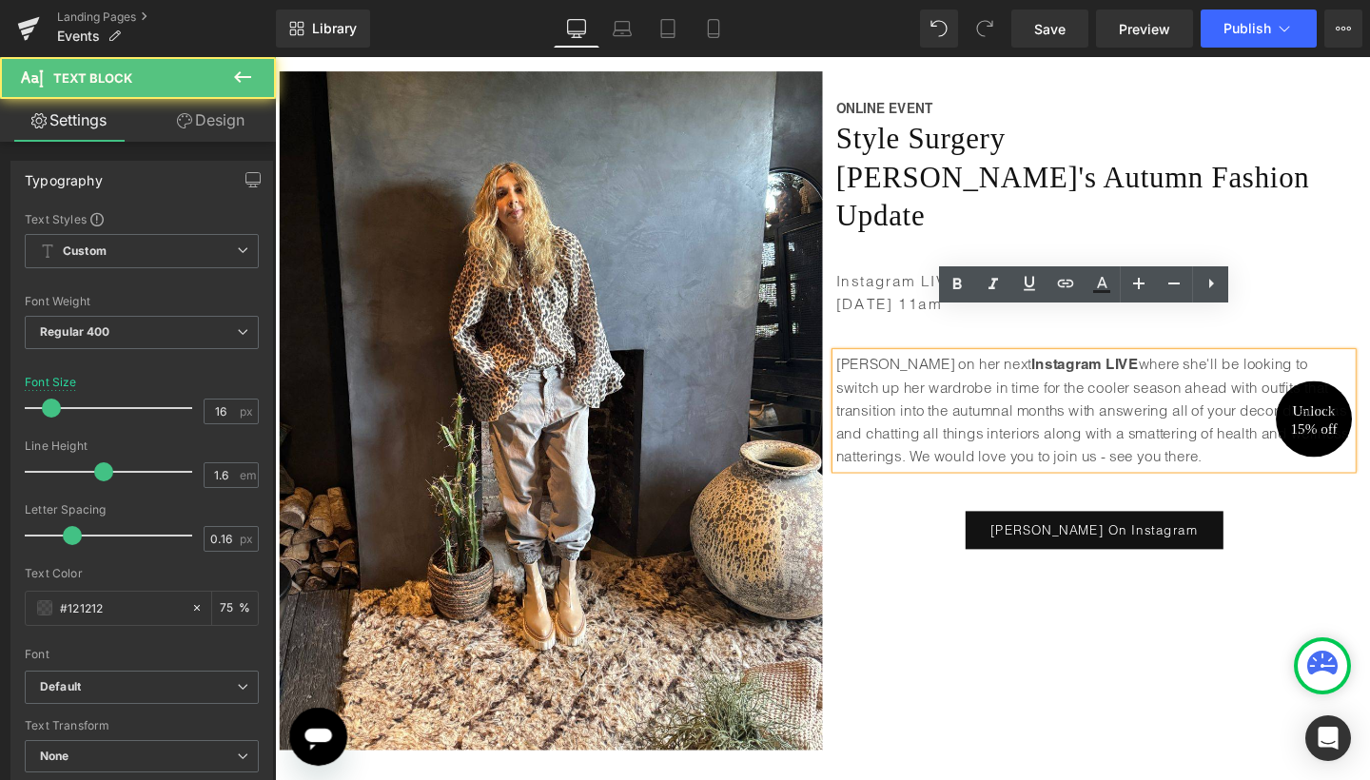
click at [1007, 380] on p "[PERSON_NAME] on her next Instagram LIVE where she'll be looking to switch up h…" at bounding box center [1136, 429] width 542 height 122
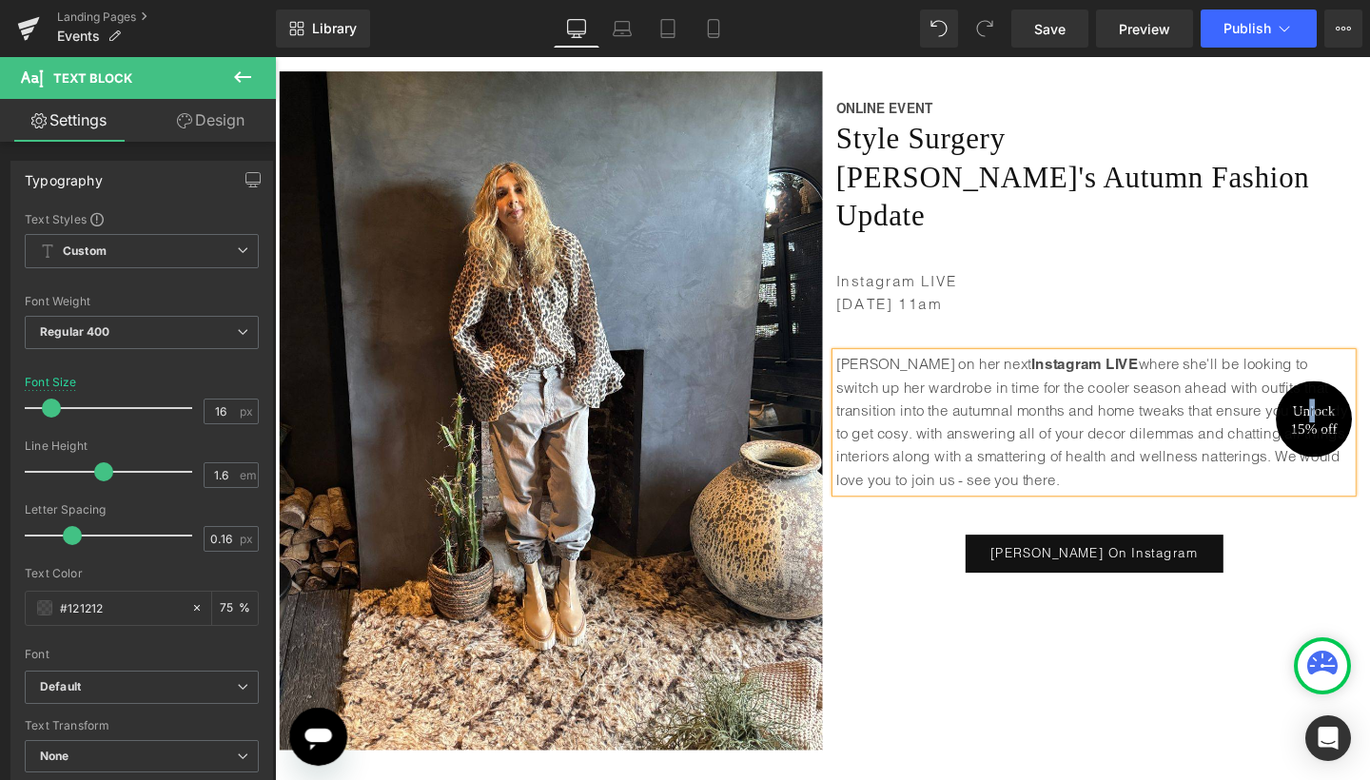
click at [1271, 384] on p "[PERSON_NAME] on her next Instagram LIVE where she'll be looking to switch up h…" at bounding box center [1136, 441] width 542 height 146
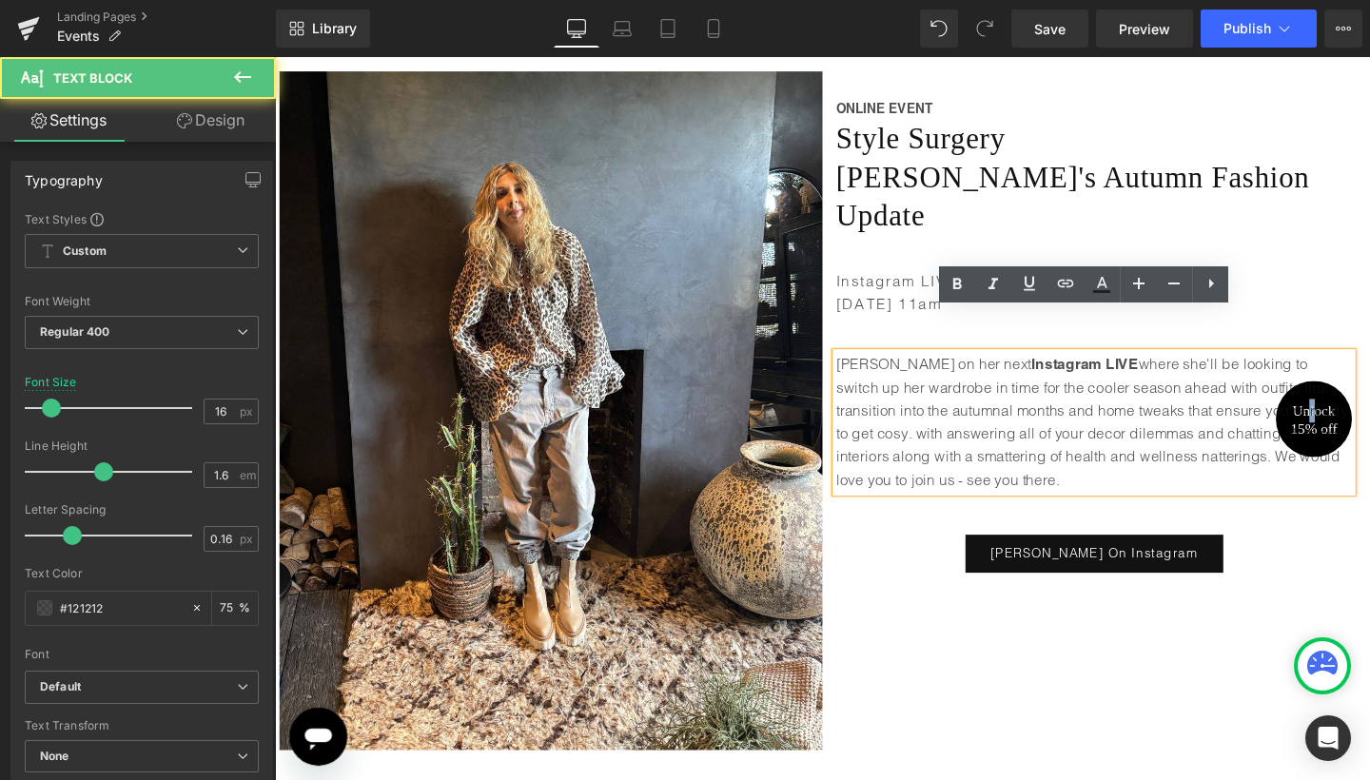
click at [1369, 389] on p "[PERSON_NAME] on her next Instagram LIVE where she'll be looking to switch up h…" at bounding box center [1136, 441] width 542 height 146
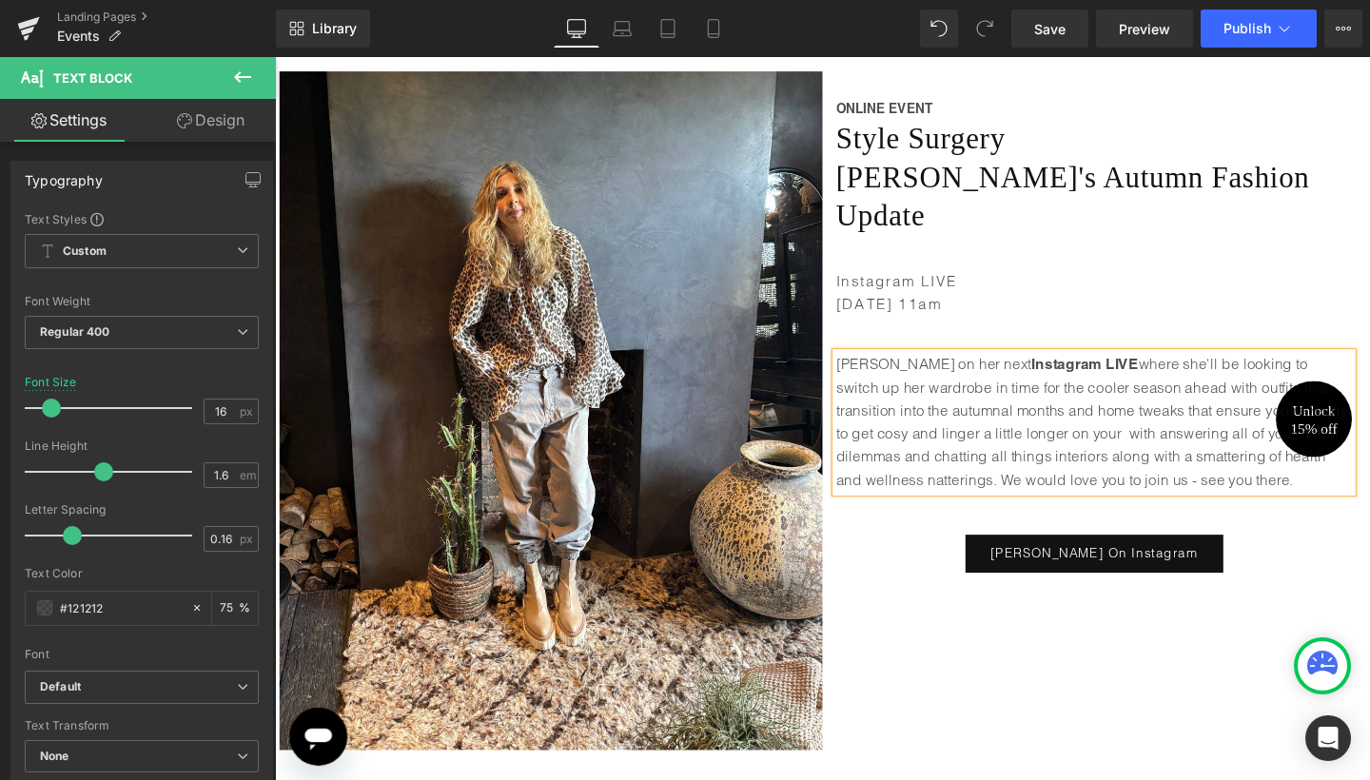
click at [865, 403] on p "Join [PERSON_NAME] on her next Instagram LIVE where she'll be looking to switch…" at bounding box center [1136, 441] width 542 height 146
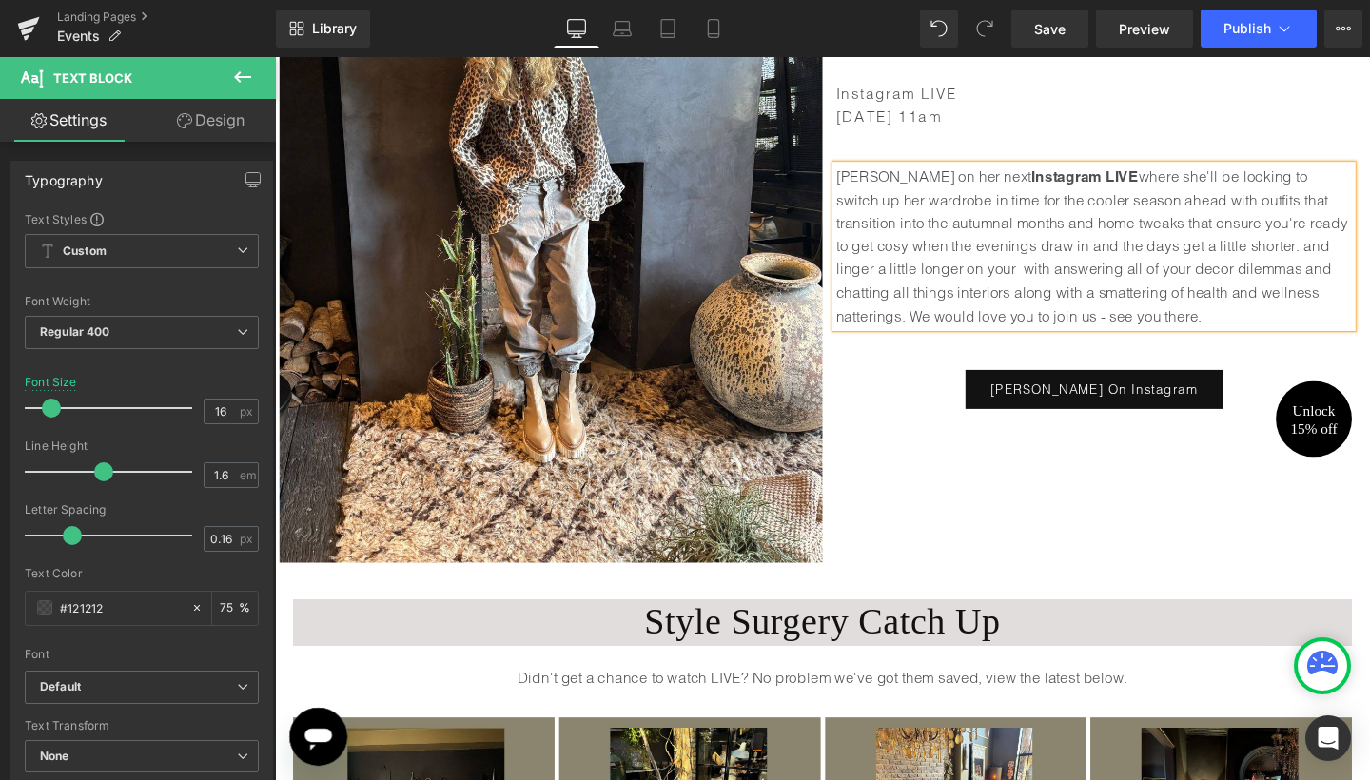
scroll to position [558, 0]
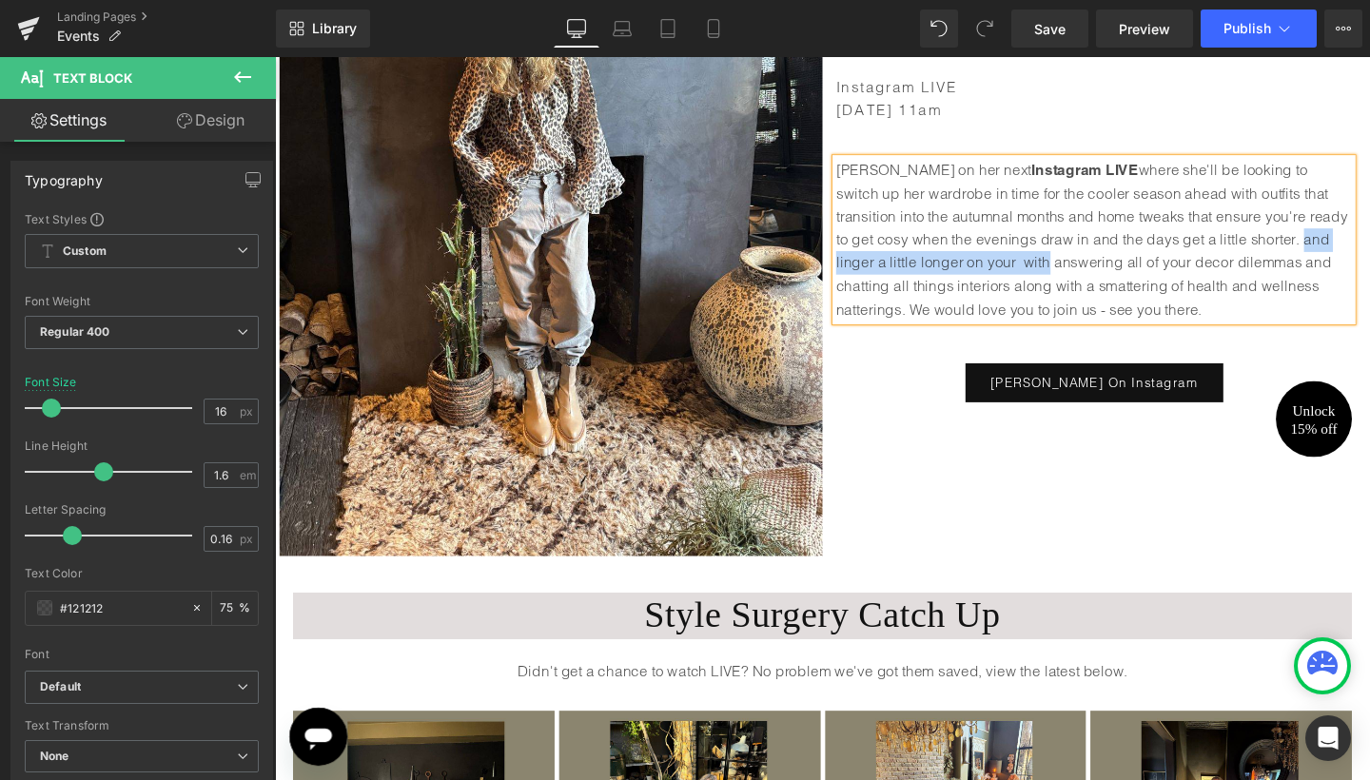
drag, startPoint x: 1269, startPoint y: 198, endPoint x: 996, endPoint y: 229, distance: 274.8
click at [996, 229] on p "[PERSON_NAME] on her next Instagram LIVE where she'll be looking to switch up h…" at bounding box center [1136, 249] width 542 height 170
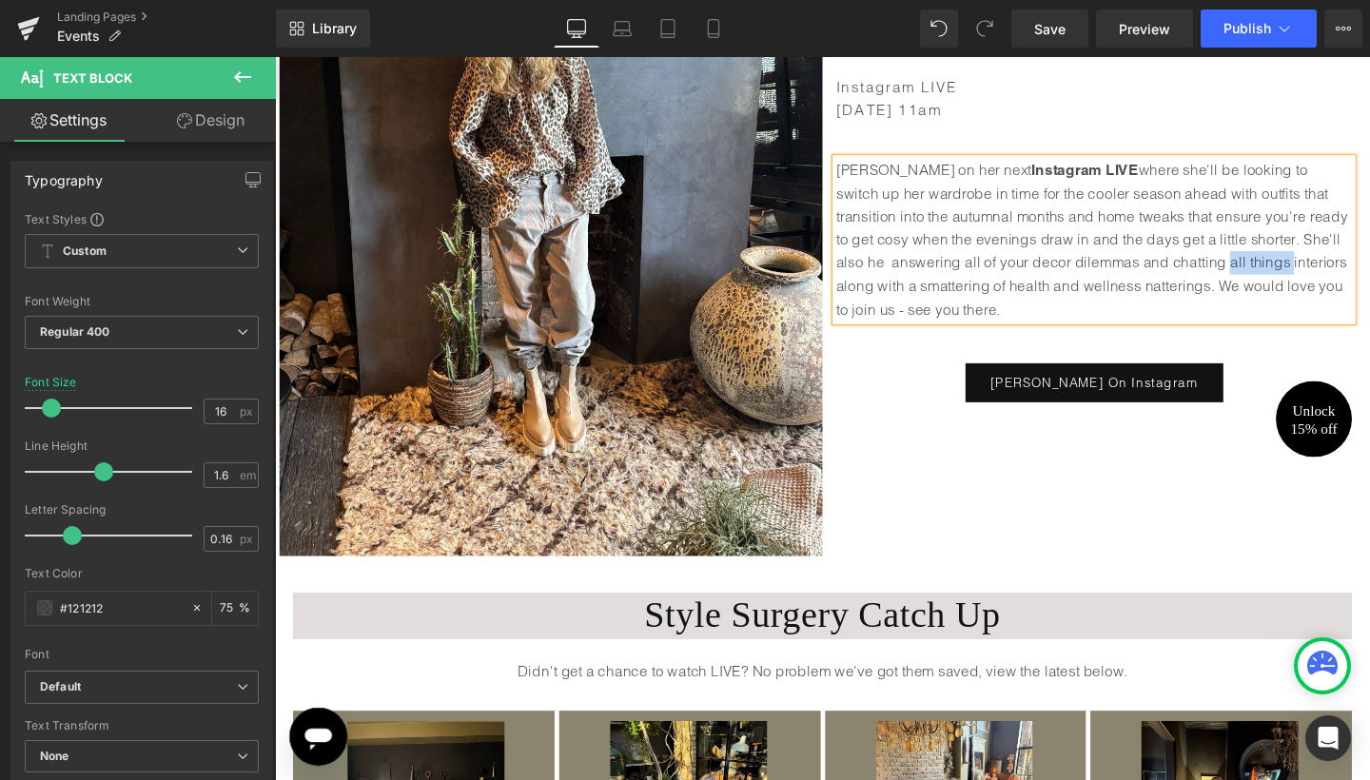
drag, startPoint x: 1210, startPoint y: 228, endPoint x: 1278, endPoint y: 231, distance: 68.5
click at [1278, 231] on p "[PERSON_NAME] on her next Instagram LIVE where she'll be looking to switch up h…" at bounding box center [1136, 249] width 542 height 170
click at [1161, 252] on p "[PERSON_NAME] on her next Instagram LIVE where she'll be looking to switch up h…" at bounding box center [1136, 249] width 542 height 170
click at [907, 323] on div "[PERSON_NAME] on her next Instagram LIVE where she'll be looking to switch up h…" at bounding box center [1135, 257] width 571 height 244
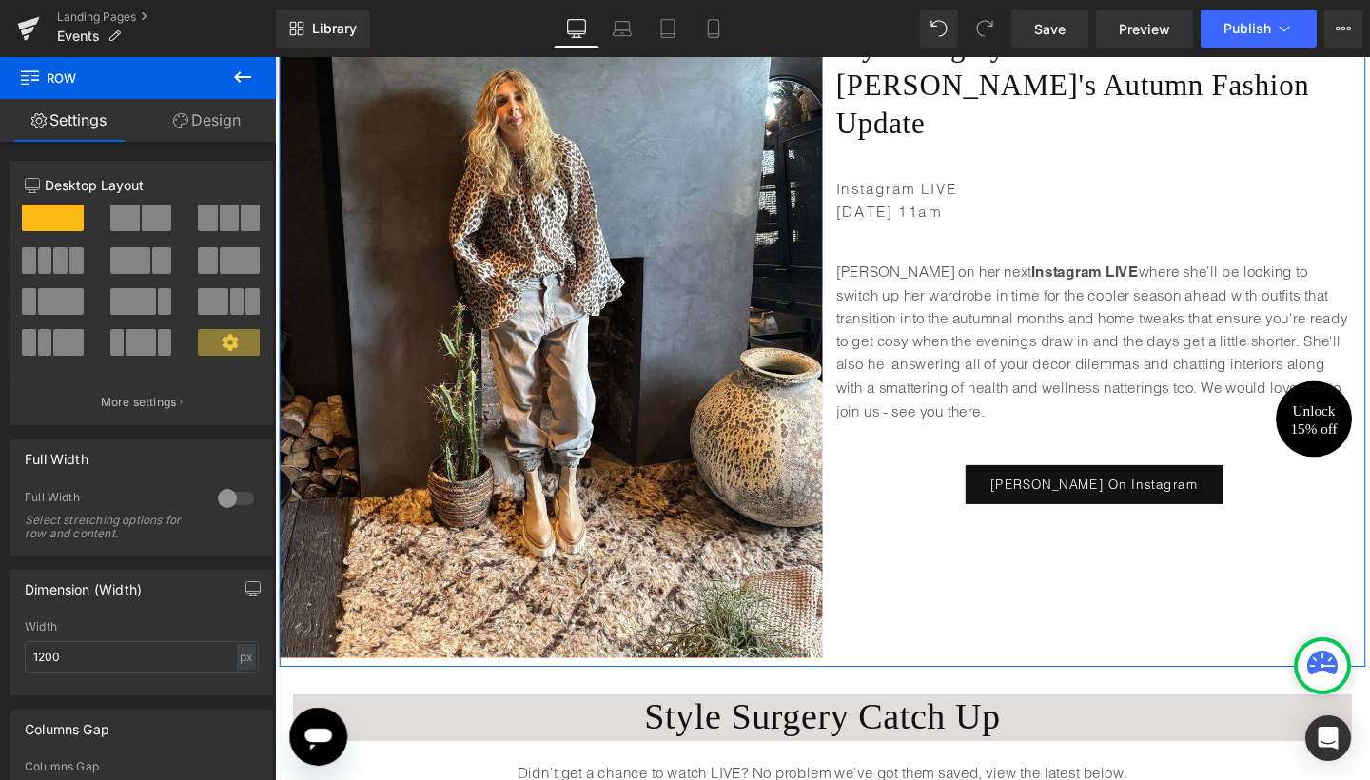
scroll to position [478, 0]
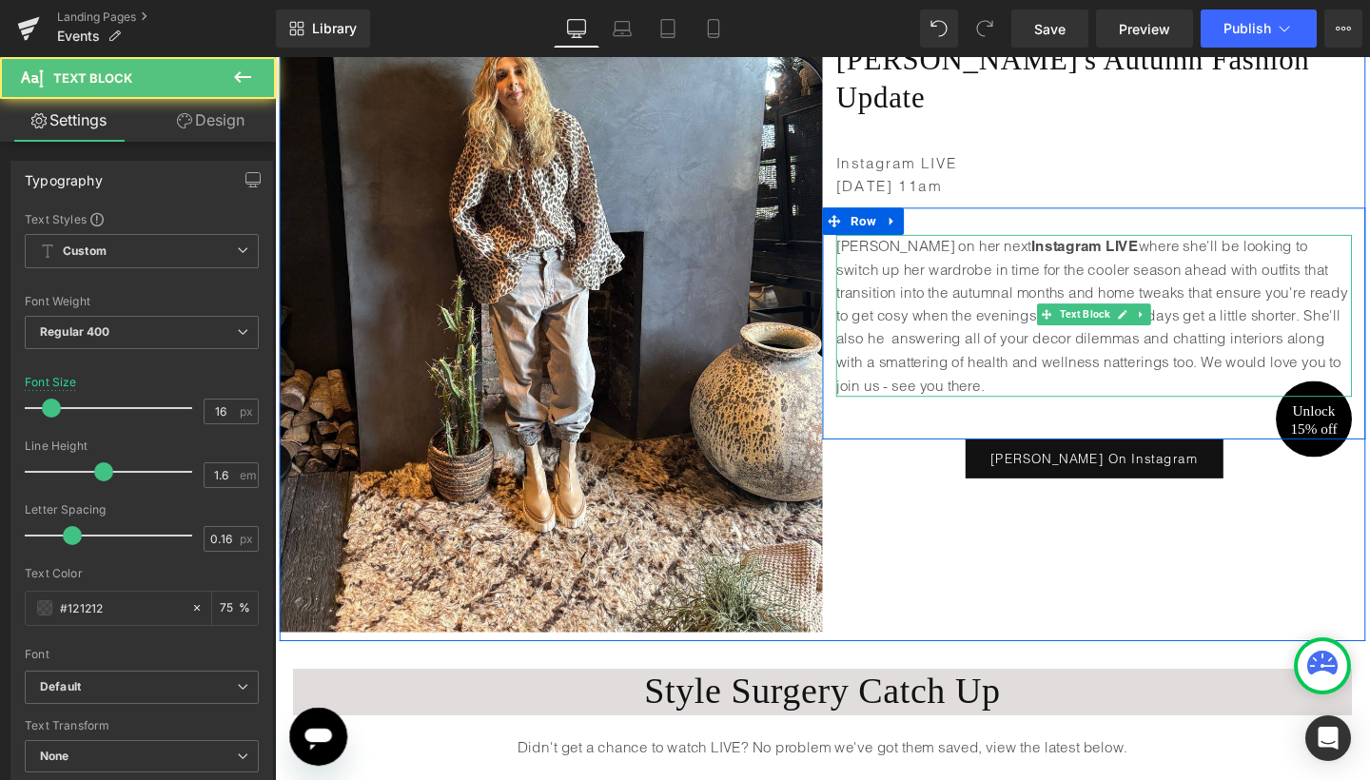
click at [1352, 283] on p "[PERSON_NAME] on her next Instagram LIVE where she'll be looking to switch up h…" at bounding box center [1136, 329] width 542 height 170
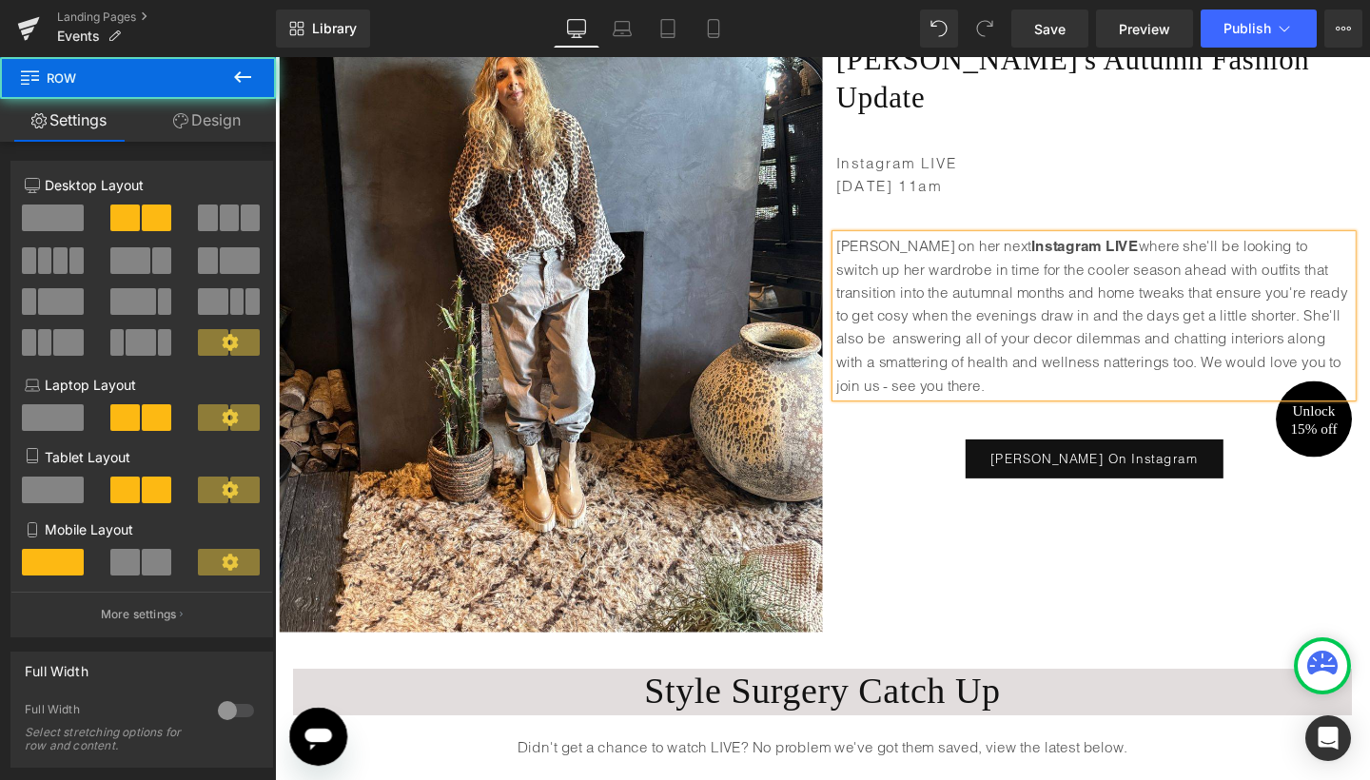
click at [942, 483] on div "Image ONLINE EVENT Text Block Style Surgery Heading [PERSON_NAME]'s Autumn Fash…" at bounding box center [850, 295] width 1141 height 751
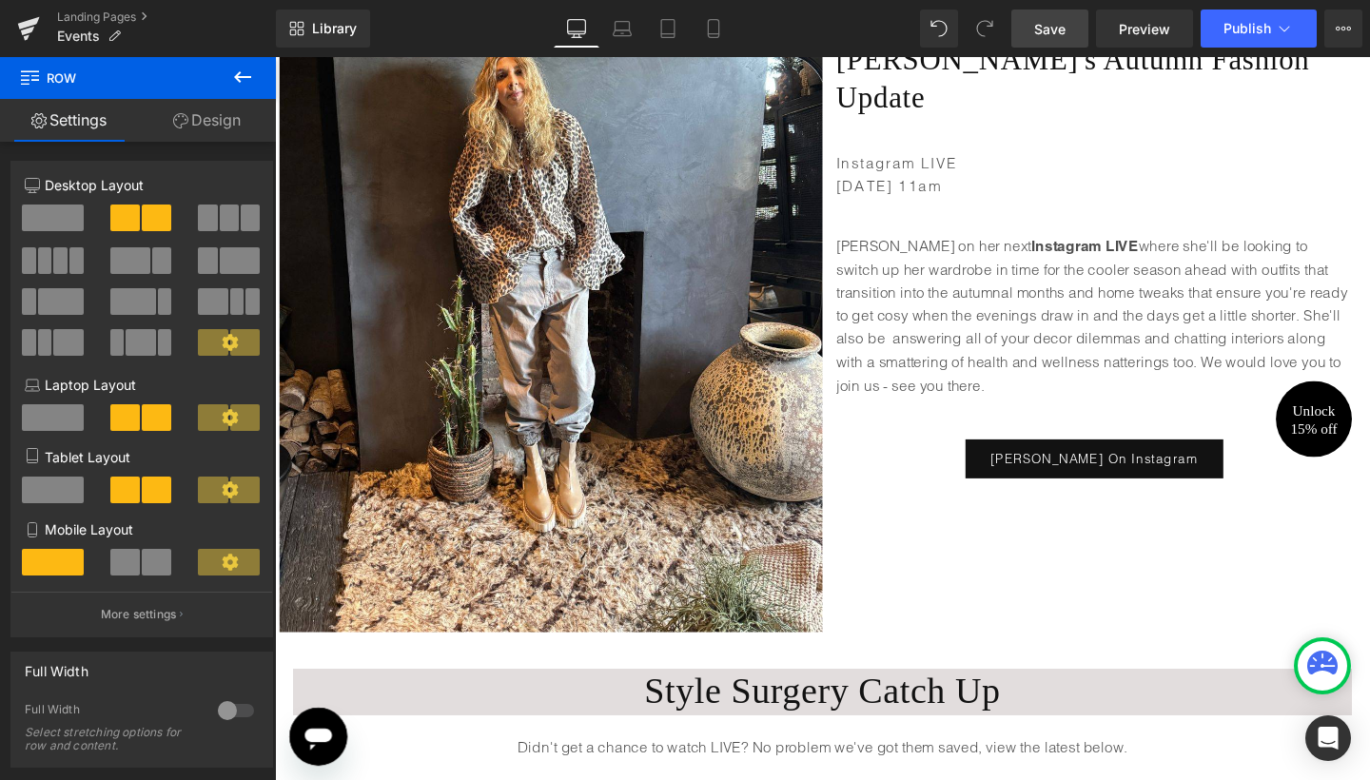
click at [1064, 29] on span "Save" at bounding box center [1049, 29] width 31 height 20
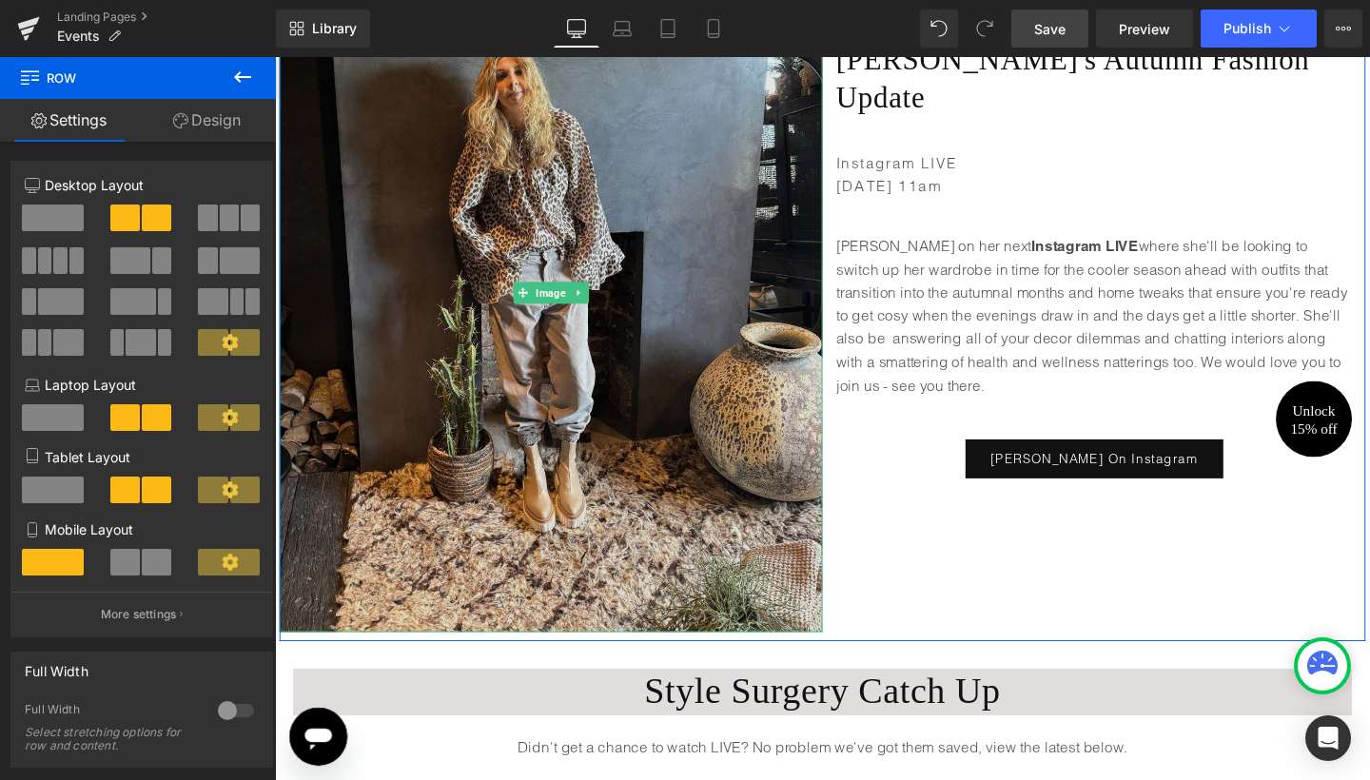
click at [592, 339] on img at bounding box center [565, 305] width 571 height 713
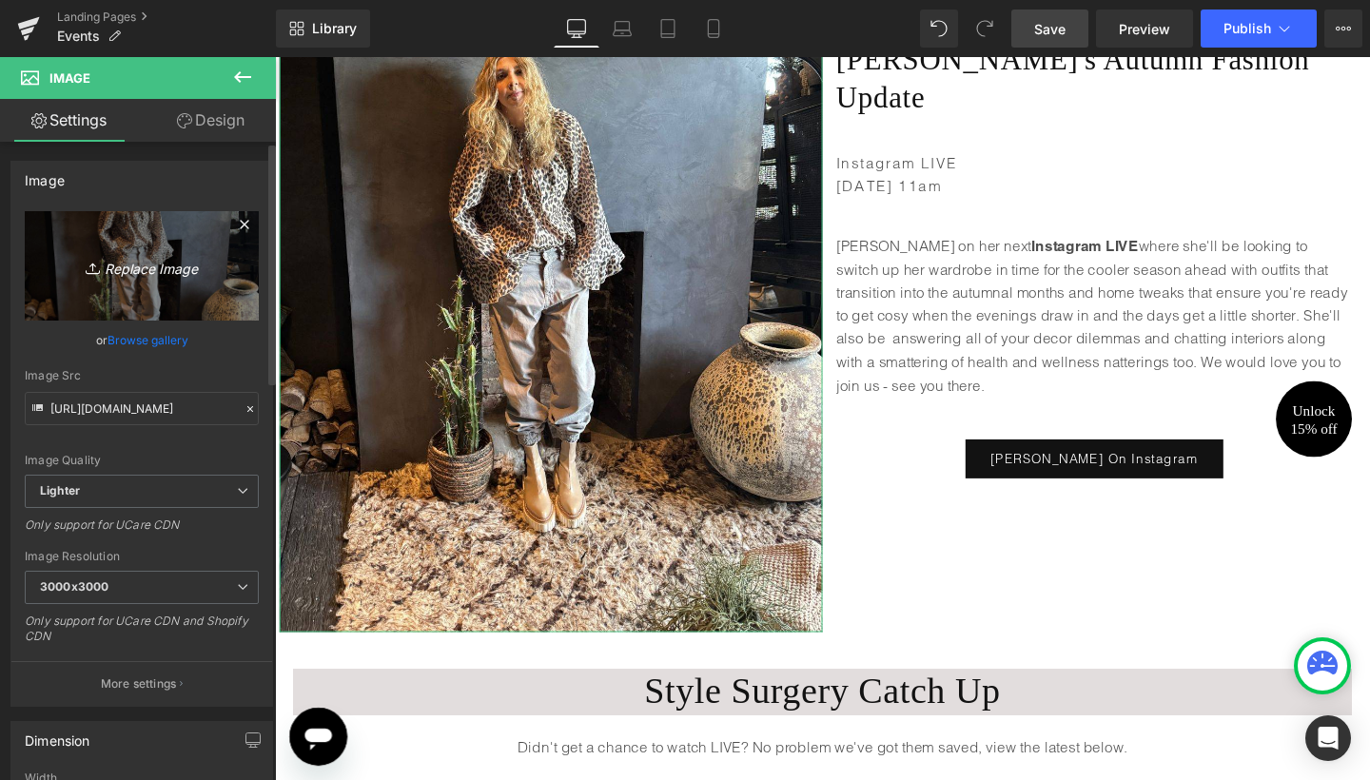
click at [153, 275] on icon "Replace Image" at bounding box center [142, 266] width 152 height 24
type input "C:\fakepath\Blog Pics - portrait-44.jpg"
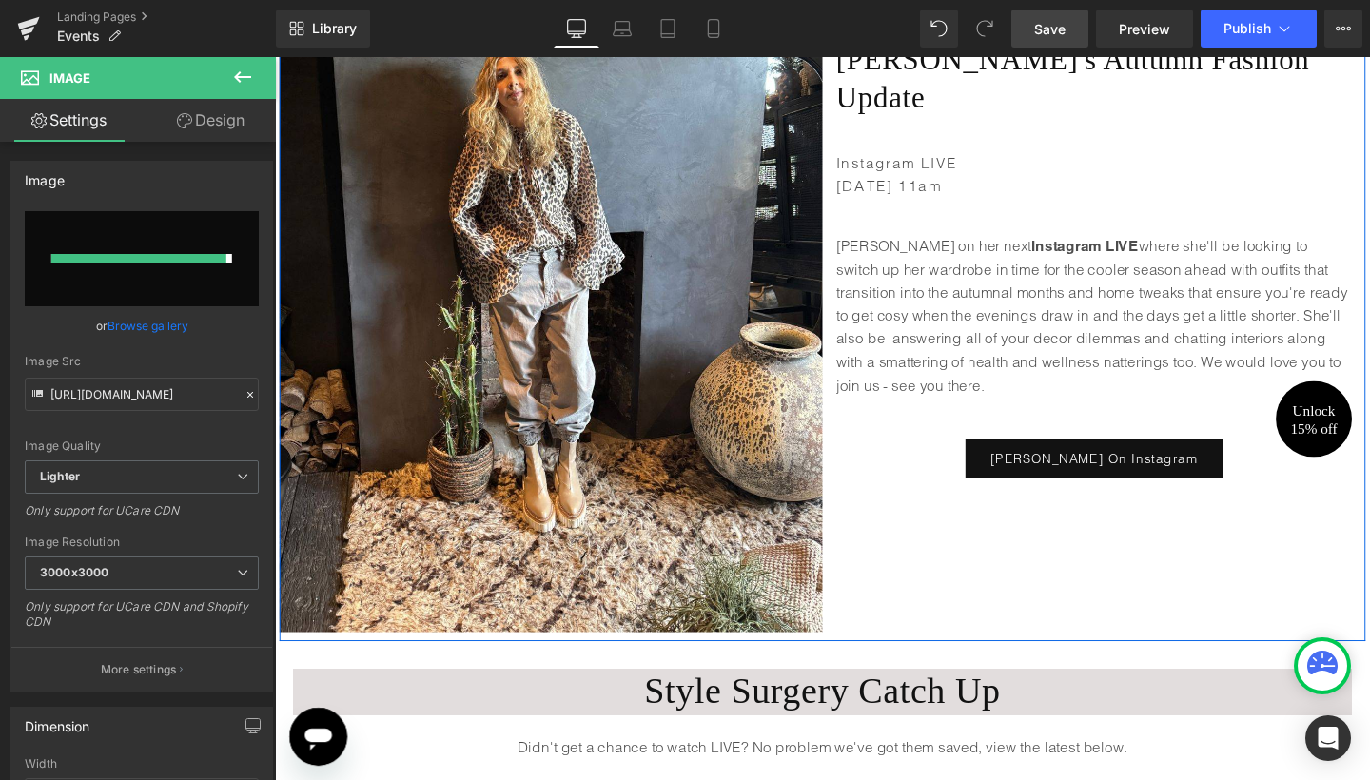
type input "[URL][DOMAIN_NAME]"
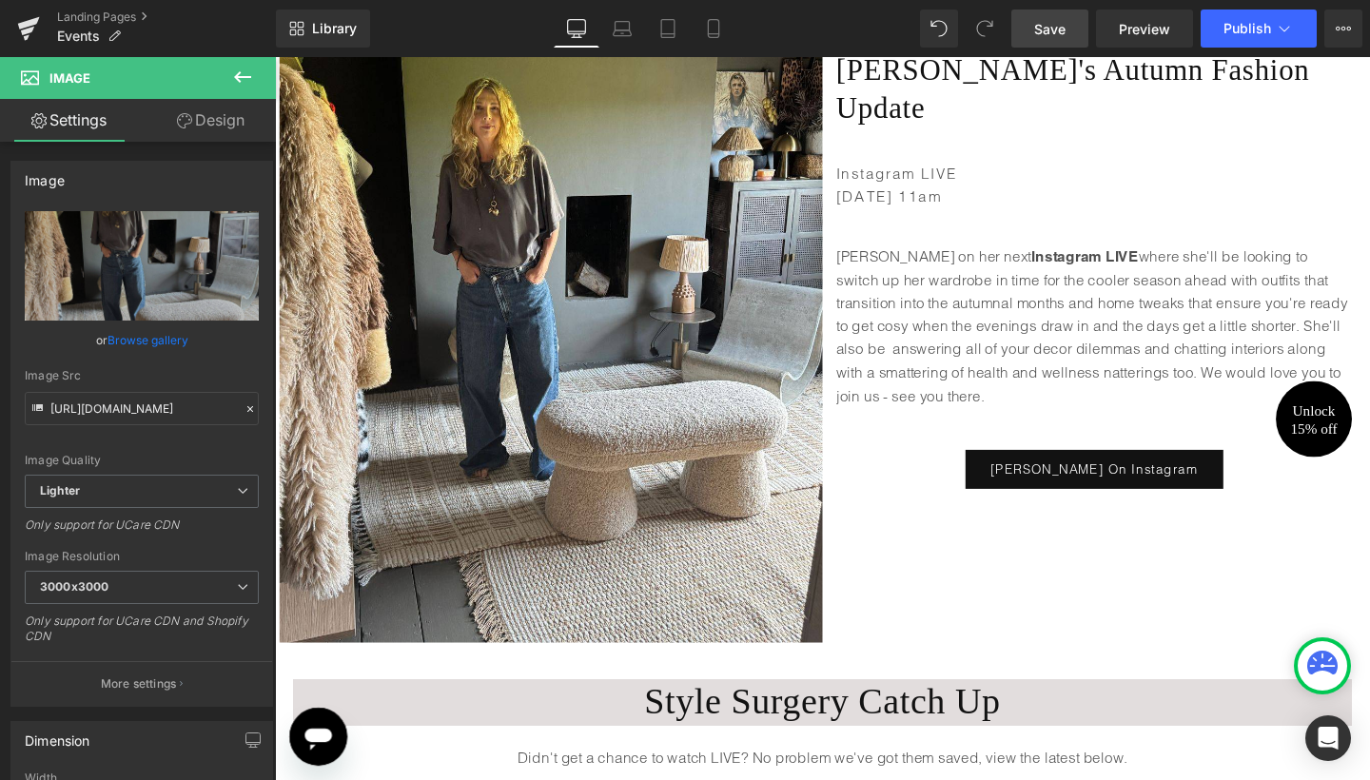
scroll to position [475, 0]
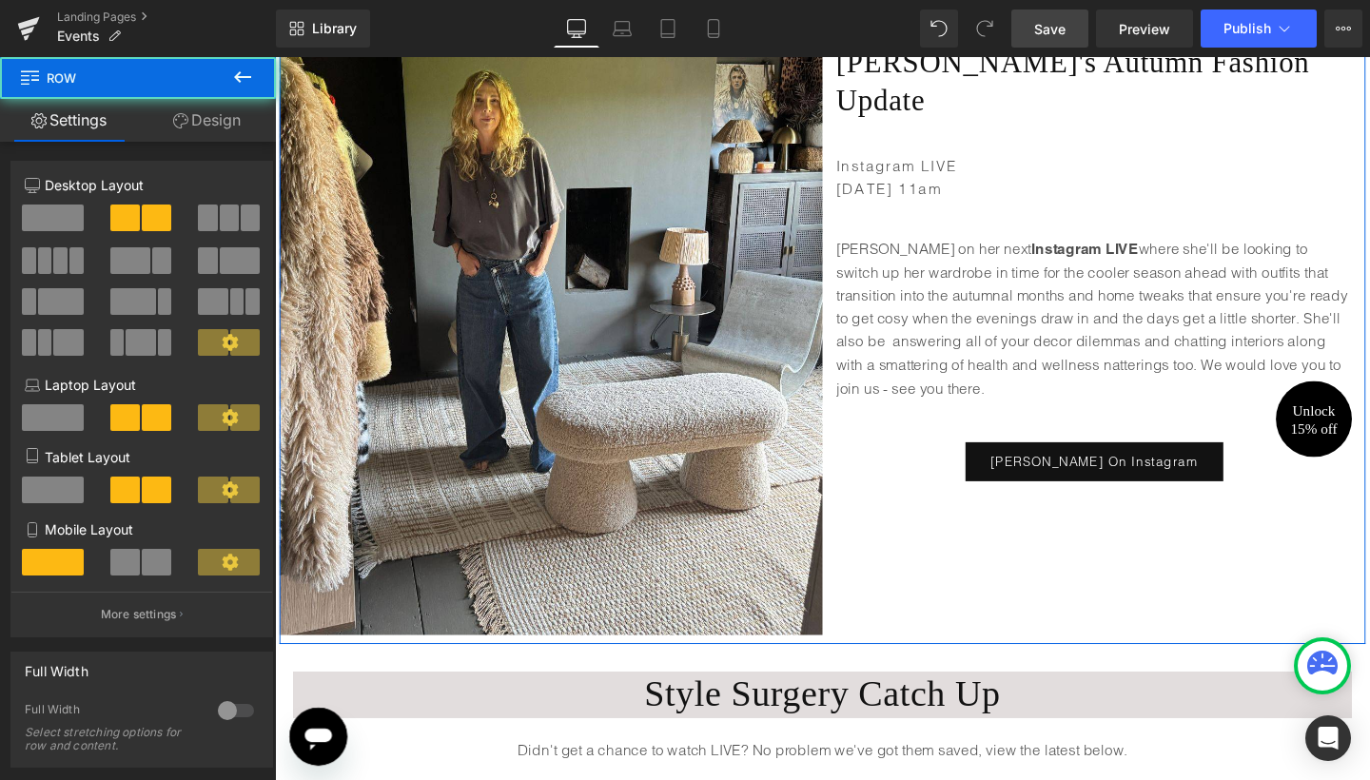
click at [1083, 549] on div "Image ONLINE EVENT Text Block Style Surgery Heading [PERSON_NAME]'s Autumn Fash…" at bounding box center [850, 298] width 1141 height 751
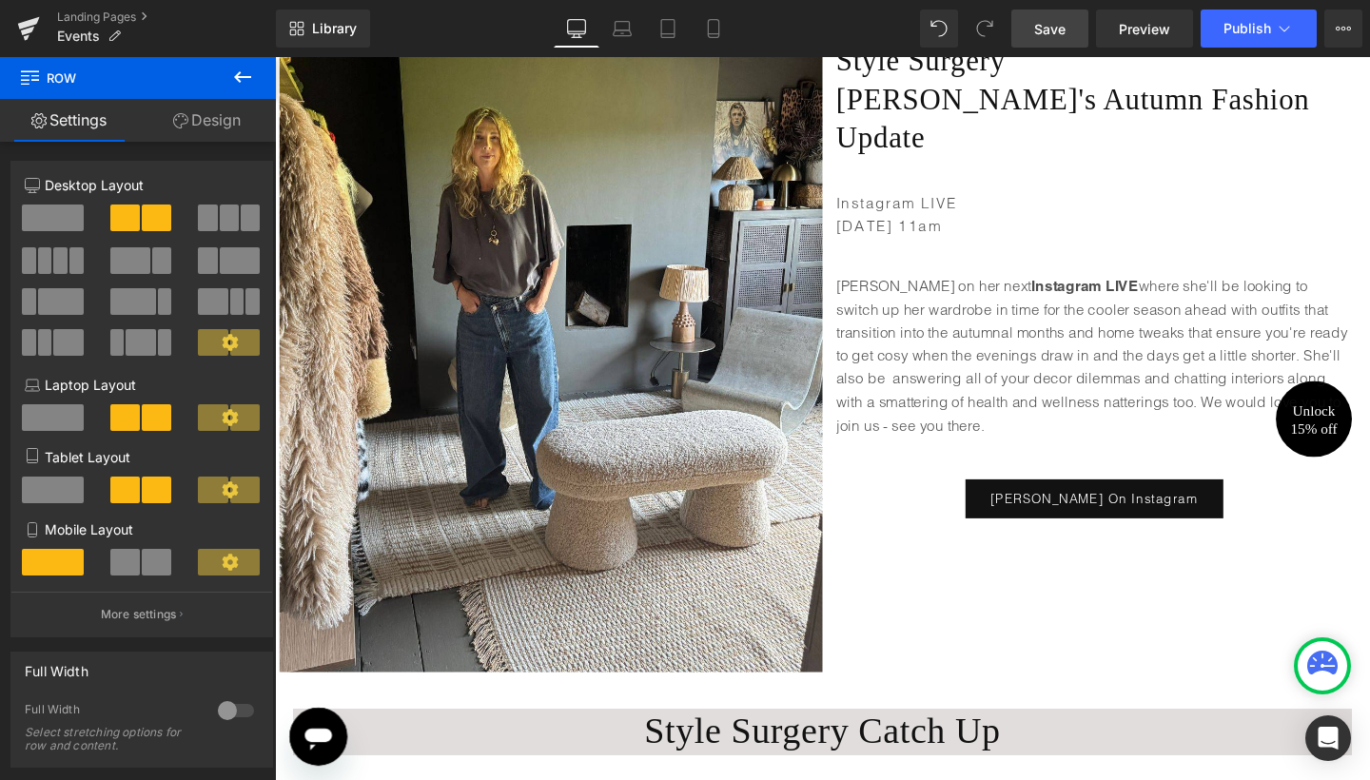
scroll to position [458, 0]
